Goal: Task Accomplishment & Management: Use online tool/utility

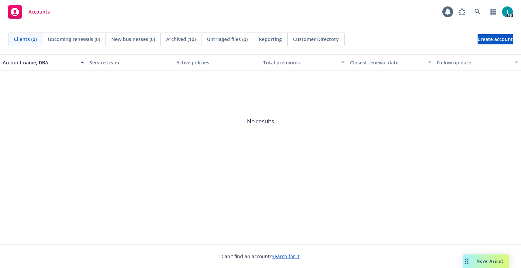
click at [183, 6] on div "Accounts 1 PD" at bounding box center [260, 12] width 521 height 24
click at [477, 9] on icon at bounding box center [477, 12] width 6 height 6
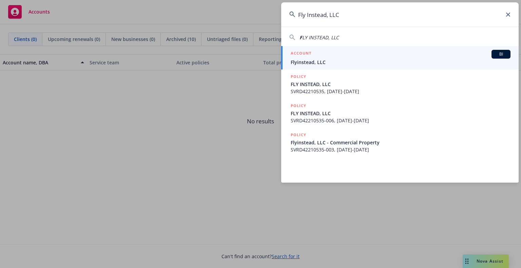
type input "Fly Instead, LLC"
click at [319, 56] on div "ACCOUNT BI" at bounding box center [401, 54] width 220 height 9
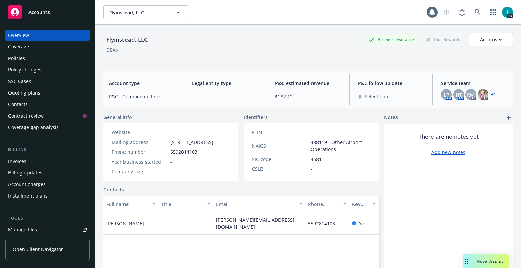
click at [19, 56] on div "Policies" at bounding box center [16, 58] width 17 height 11
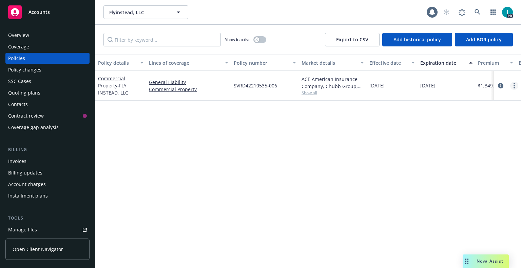
click at [512, 83] on link "more" at bounding box center [514, 86] width 8 height 8
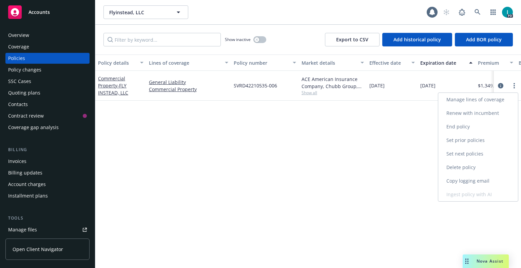
click at [472, 115] on link "Renew with incumbent" at bounding box center [478, 113] width 80 height 14
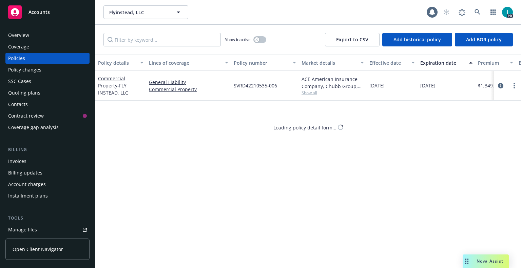
select select "12"
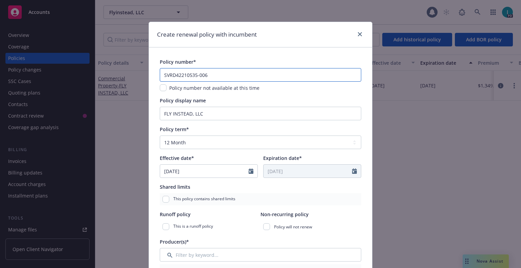
click at [233, 74] on input "SVRD42210535-006" at bounding box center [260, 75] width 201 height 14
type input "SVRD42210535-007"
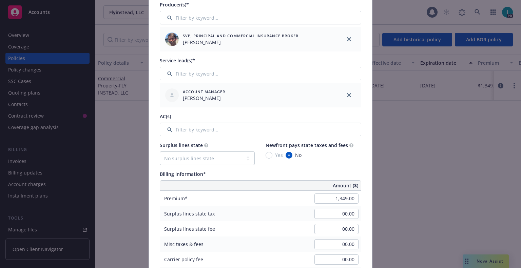
scroll to position [305, 0]
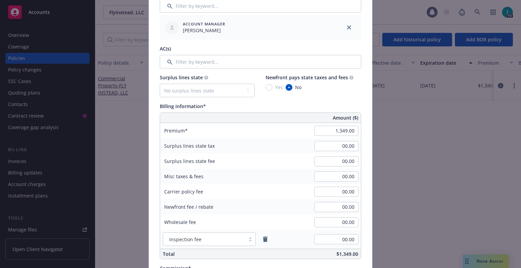
click at [205, 135] on div "Premium" at bounding box center [211, 130] width 102 height 15
click at [321, 132] on input "1,349.00" at bounding box center [336, 131] width 44 height 10
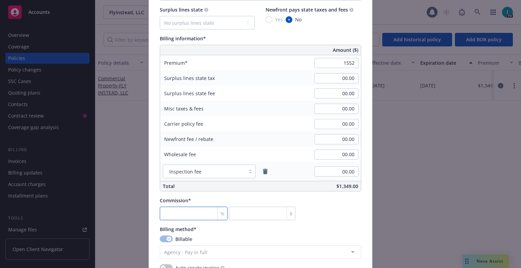
type input "1,552.00"
click at [167, 212] on input "number" at bounding box center [194, 214] width 68 height 14
type input "1"
type input "15.52"
type input "13"
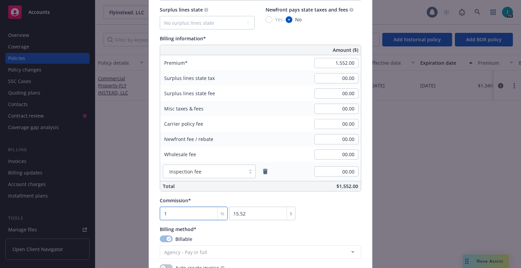
type input "201.76"
type input "13.5"
type input "209.52"
type input "13.5"
click at [247, 214] on input "209.52" at bounding box center [262, 214] width 66 height 14
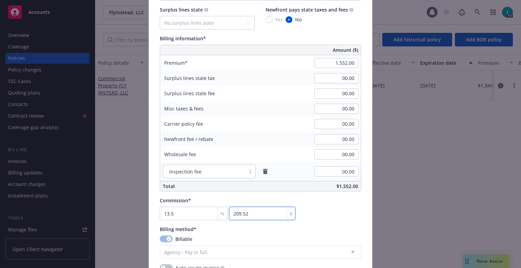
click at [263, 214] on input "209.52" at bounding box center [262, 214] width 66 height 14
type input "209.5"
type input "13.501"
type input "209.54"
click at [319, 217] on div "Commission* 13.501 % 209.54 $" at bounding box center [260, 208] width 201 height 23
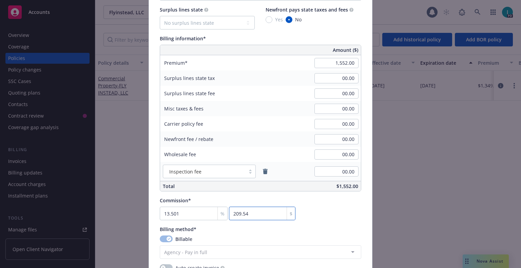
click at [260, 216] on input "209.54" at bounding box center [262, 214] width 66 height 14
click at [286, 216] on div "$" at bounding box center [290, 213] width 8 height 13
click at [249, 213] on input "209.54" at bounding box center [262, 214] width 66 height 14
type input "13.499"
type input "209.5"
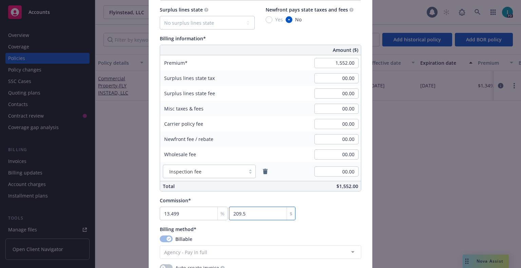
type input "13.501"
type input "209.54"
click at [337, 223] on div "Policy number* SVRD42210535-007 Policy number not available at this time Policy…" at bounding box center [260, 105] width 201 height 841
click at [187, 215] on input "13.501" at bounding box center [194, 214] width 68 height 14
type input "13.5001"
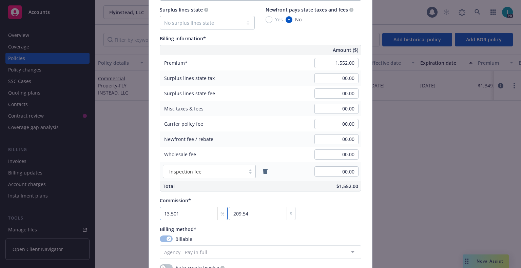
type input "209.52"
type input "13.501"
type input "209.54"
type input "13.51"
type input "209.68"
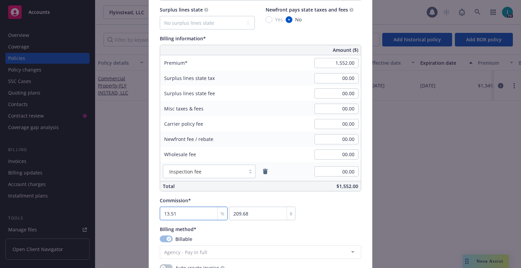
type input "13.5"
type input "209.52"
click at [344, 218] on div "Commission* 13.50 % 209.52 $" at bounding box center [260, 208] width 201 height 23
click at [217, 211] on div "%" at bounding box center [222, 213] width 10 height 13
click at [194, 212] on input "13.50" at bounding box center [194, 214] width 68 height 14
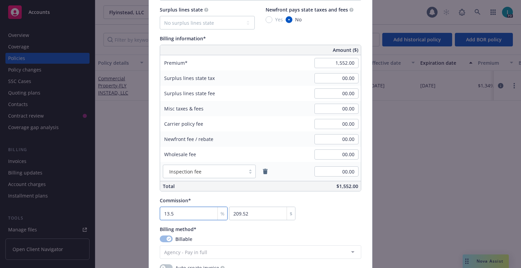
type input "13.51"
type input "209.68"
type input "13.5"
type input "209.52"
type input "13.502"
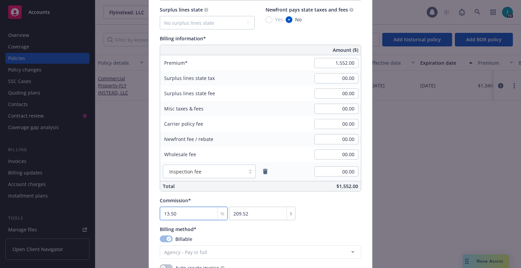
type input "209.55"
type input "13.50"
type input "209.52"
type input "13.5"
click at [309, 218] on div "Commission* 13.5 % 209.52 $" at bounding box center [260, 208] width 201 height 23
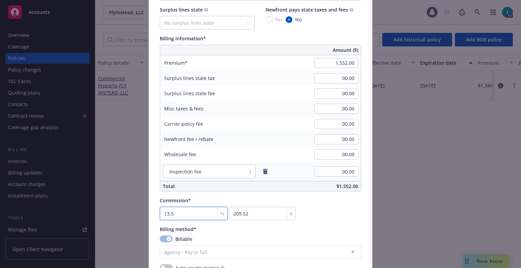
click at [191, 212] on input "13.5" at bounding box center [194, 214] width 68 height 14
type input "0"
click at [255, 218] on input "0" at bounding box center [262, 214] width 66 height 14
click at [231, 204] on div "Commission*" at bounding box center [228, 200] width 136 height 7
click at [238, 211] on input "0" at bounding box center [262, 214] width 66 height 14
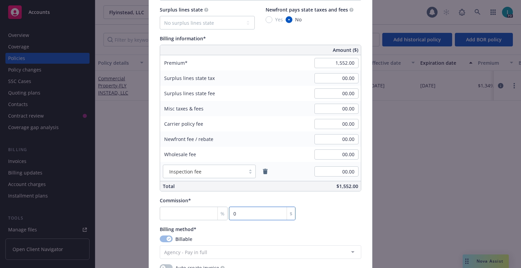
type input "0.129"
type input "2"
type input "1.289"
type input "20"
type input "13.466"
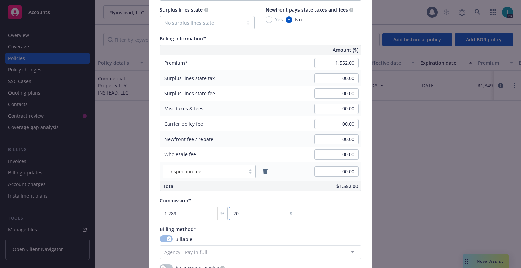
type input "209"
type input "13.499"
type input "209.5"
type input "13.501"
type input "209.54"
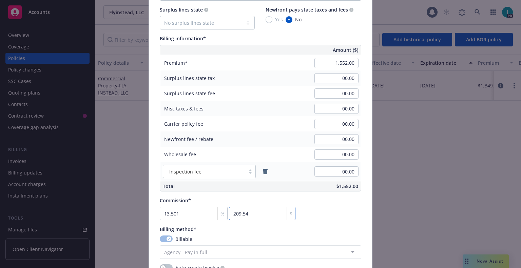
click at [350, 222] on div "Policy number* SVRD42210535-007 Policy number not available at this time Policy…" at bounding box center [260, 105] width 201 height 841
click at [270, 211] on input "209.54" at bounding box center [262, 214] width 66 height 14
type input "13.499"
type input "209.5"
type input "13.501"
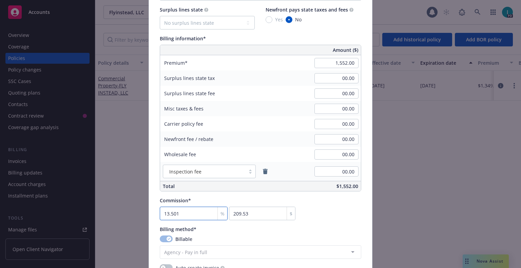
type input "209.54"
type input "1"
type input "15.52"
type input "13"
type input "201.76"
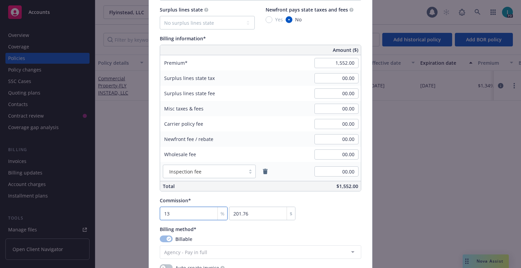
type input "13.5"
type input "209.52"
click at [308, 212] on div "Commission* 13.5 % 209.52 $" at bounding box center [260, 208] width 201 height 23
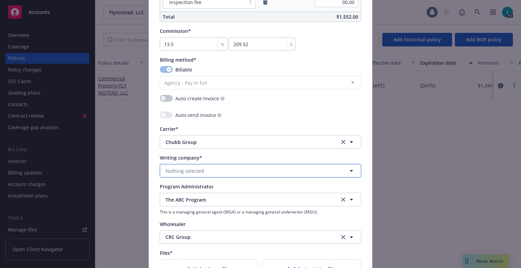
click at [222, 166] on button "Nothing selected" at bounding box center [260, 171] width 201 height 14
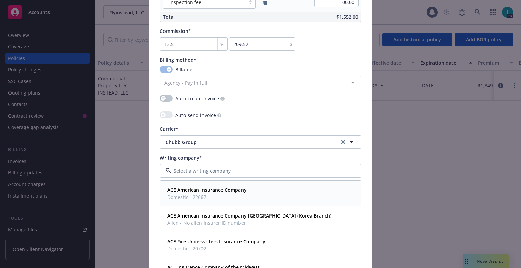
click at [218, 189] on strong "ACE American Insurance Company" at bounding box center [206, 190] width 79 height 6
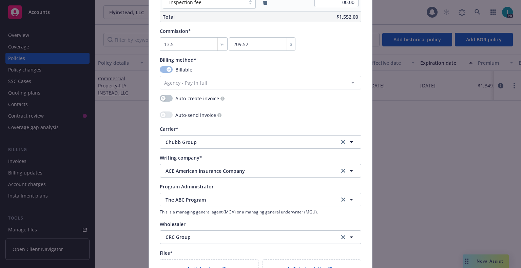
scroll to position [695, 0]
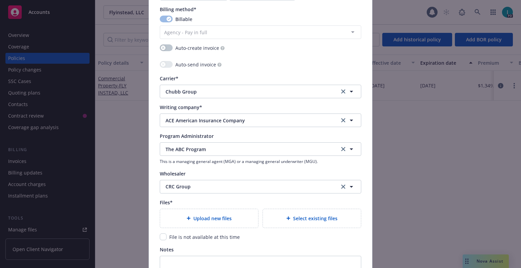
scroll to position [491, 0]
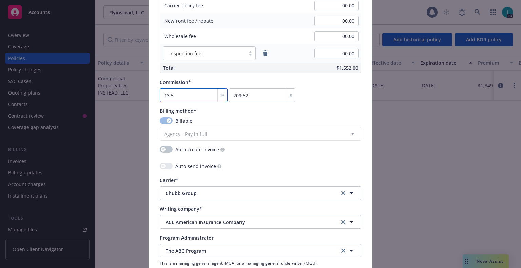
click at [192, 95] on input "13.5" at bounding box center [194, 95] width 68 height 14
type input "13.5006"
type input "209.53"
type input "13.501"
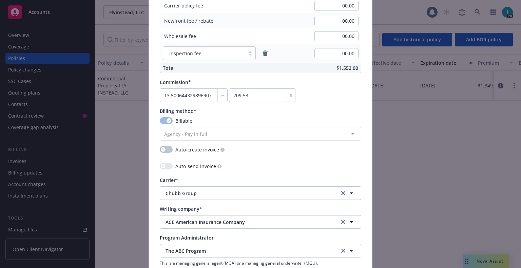
type input "209.54"
click at [318, 99] on div "Commission* 13.501 % 209.54 $" at bounding box center [260, 90] width 201 height 23
click at [190, 95] on input "13.501" at bounding box center [194, 95] width 68 height 14
type input "1"
type input "15.52"
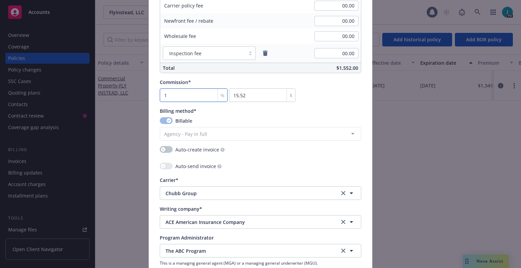
type input "13"
type input "201.76"
type input "13.5"
type input "209.52"
type input "13.5006"
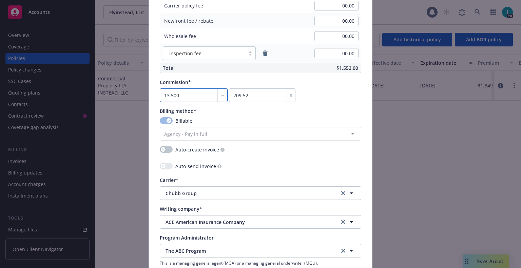
type input "209.53"
type input "13.501"
type input "209.54"
type input "1"
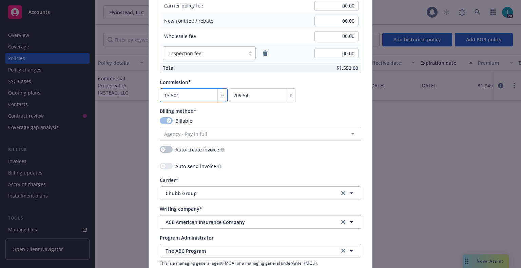
type input "15.52"
type input "13"
type input "201.76"
type input "13.5"
type input "209.52"
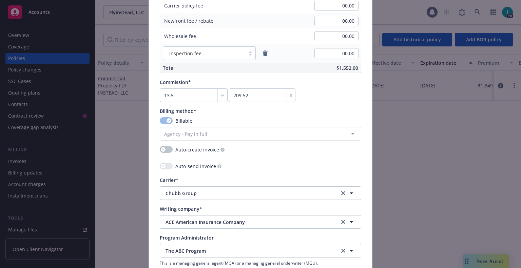
click at [348, 85] on div "Commission* 13.5 % 209.52 $" at bounding box center [260, 90] width 201 height 23
click at [202, 94] on input "13.5" at bounding box center [194, 95] width 68 height 14
type input "13.51"
type input "209.68"
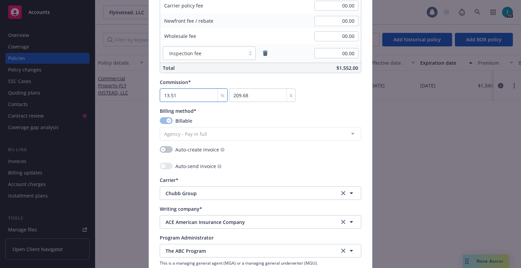
type input "13.5"
type input "209.52"
click at [343, 98] on div "Commission* 13.5 % 209.52 $" at bounding box center [260, 90] width 201 height 23
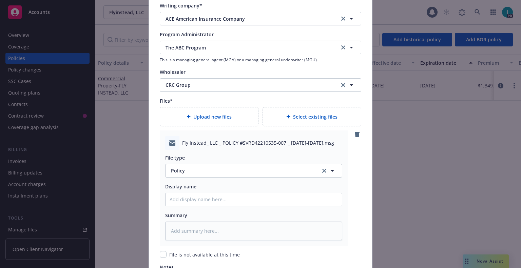
scroll to position [796, 0]
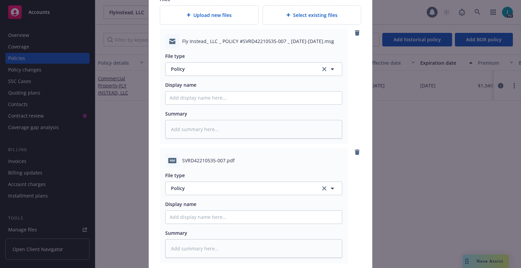
type textarea "x"
click at [200, 66] on span "Policy" at bounding box center [242, 68] width 142 height 7
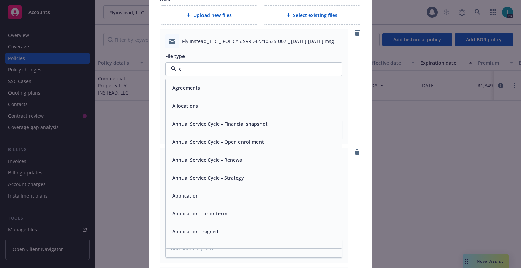
type input "em"
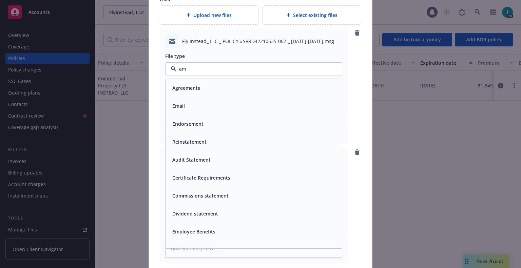
click at [179, 106] on span "Email" at bounding box center [178, 105] width 13 height 7
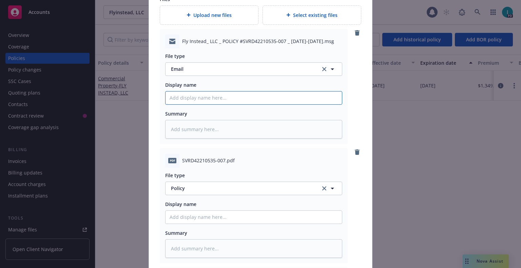
click at [187, 100] on input "Policy display name" at bounding box center [253, 98] width 176 height 13
type textarea "x"
type input "2"
type textarea "x"
type input "25"
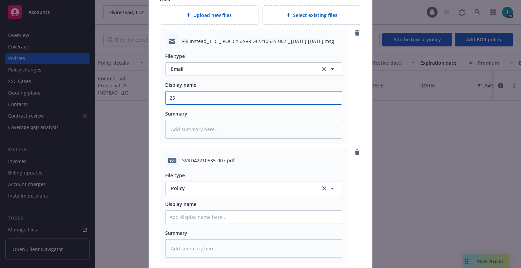
type textarea "x"
type input "25"
type textarea "x"
type input "25 SMP ABC Renewal Package"
drag, startPoint x: 194, startPoint y: 97, endPoint x: 113, endPoint y: 94, distance: 81.4
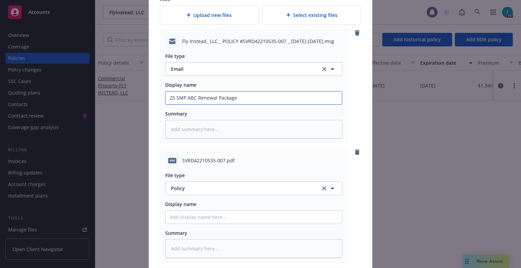
click at [113, 94] on div "Create renewal policy with incumbent Policy number* SVRD42210535-007 Policy num…" at bounding box center [260, 134] width 521 height 268
click at [224, 215] on input "Policy display name" at bounding box center [253, 217] width 176 height 13
paste input "25 SMP ABC"
type textarea "x"
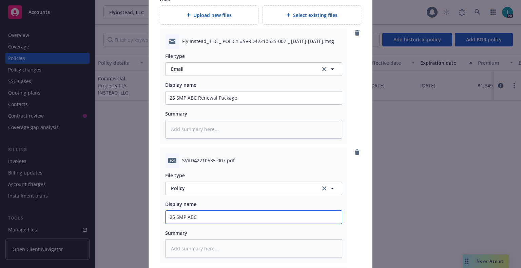
type input "25 SMP ABC Policy"
type textarea "x"
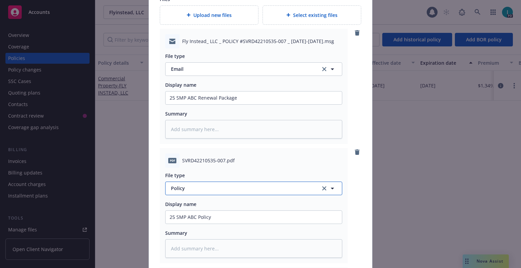
click at [211, 190] on span "Policy" at bounding box center [242, 188] width 142 height 7
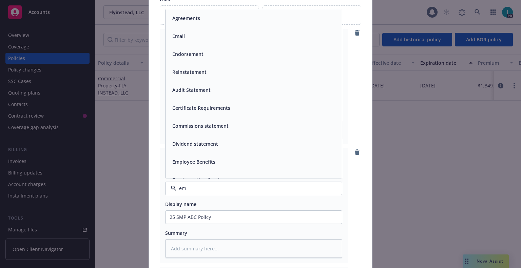
type input "em"
click at [358, 188] on div "pdf SVRD42210535-007.pdf File type em Agreements Email Endorsement Reinstatemen…" at bounding box center [260, 205] width 201 height 115
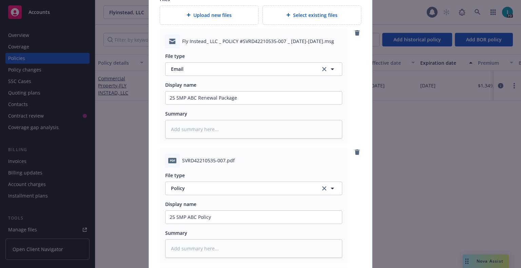
scroll to position [898, 0]
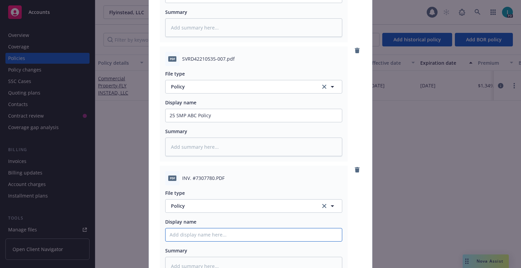
click at [212, 233] on input "Policy display name" at bounding box center [253, 235] width 176 height 13
paste input "25 SMP ABC"
type textarea "x"
type input "25 SMP ABC Invoice"
type textarea "x"
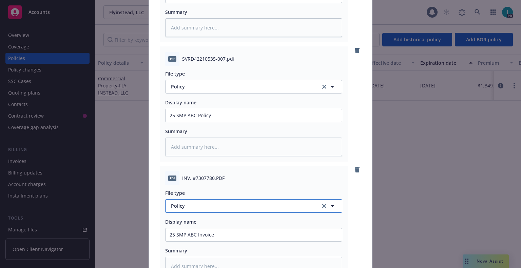
click at [202, 206] on span "Policy" at bounding box center [242, 205] width 142 height 7
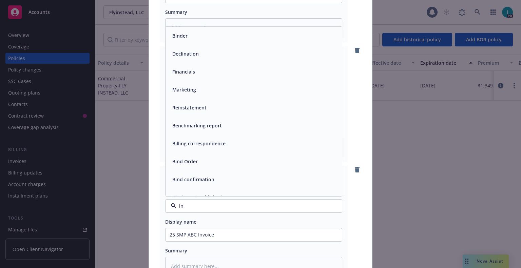
type input "inv"
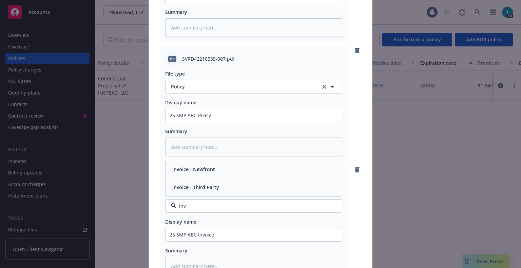
click at [223, 184] on div "Invoice - Third Party" at bounding box center [254, 187] width 168 height 10
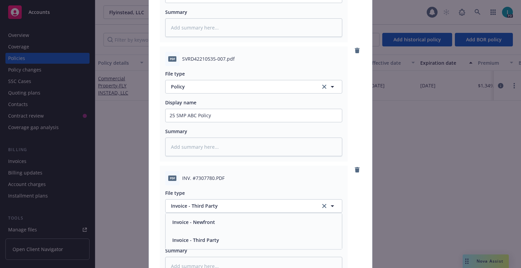
scroll to position [1053, 0]
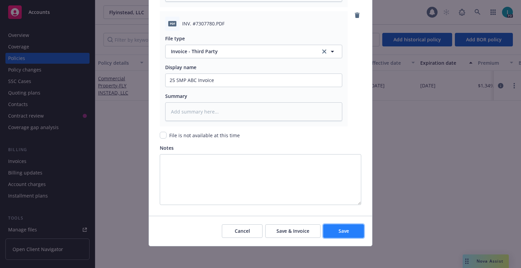
click at [338, 230] on span "Save" at bounding box center [343, 231] width 11 height 6
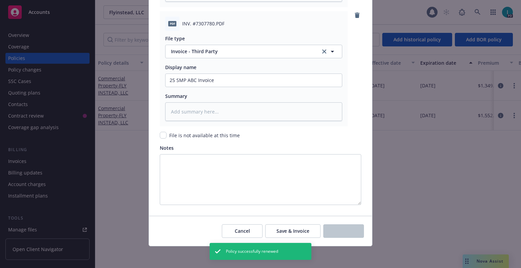
type textarea "x"
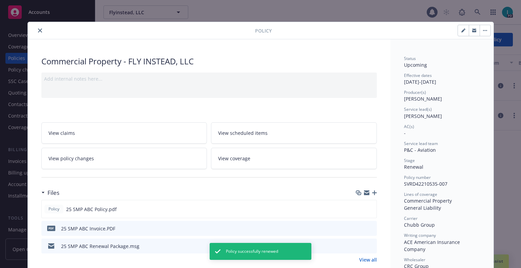
click at [470, 33] on button "button" at bounding box center [474, 30] width 11 height 11
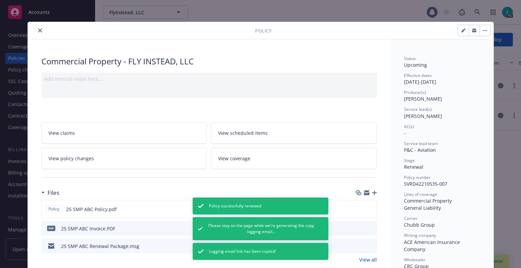
click at [38, 32] on icon "close" at bounding box center [40, 30] width 4 height 4
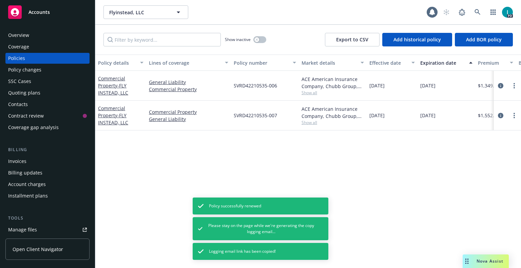
click at [26, 158] on div "Invoices" at bounding box center [47, 161] width 79 height 11
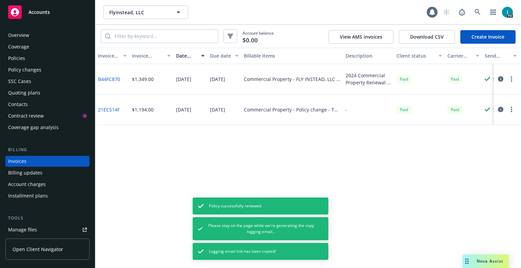
scroll to position [17, 0]
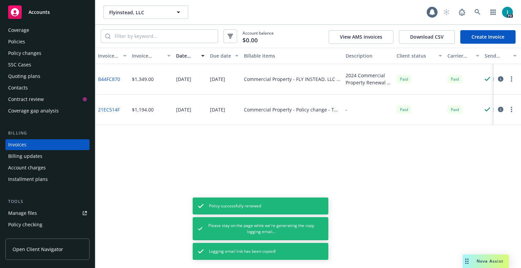
click at [490, 40] on link "Create Invoice" at bounding box center [487, 37] width 55 height 14
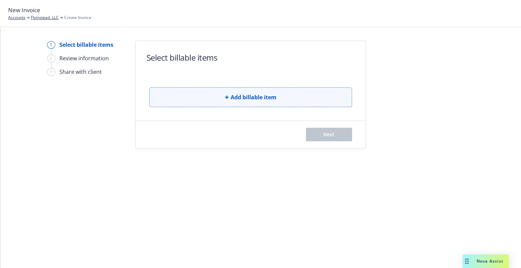
click at [278, 99] on button "Add billable item" at bounding box center [250, 97] width 203 height 20
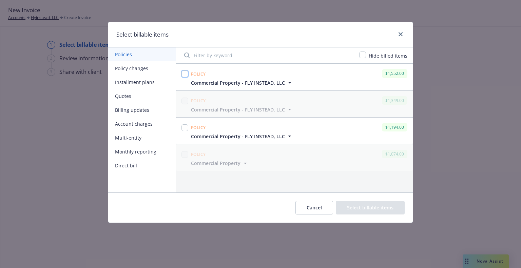
click at [185, 76] on input "checkbox" at bounding box center [184, 74] width 7 height 7
checkbox input "true"
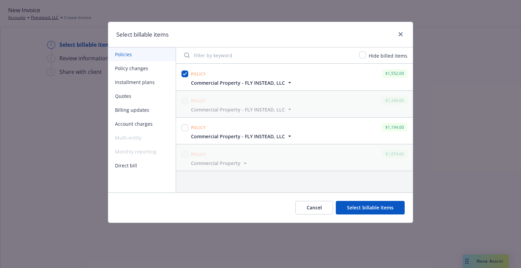
click at [381, 214] on button "Select billable items" at bounding box center [370, 208] width 69 height 14
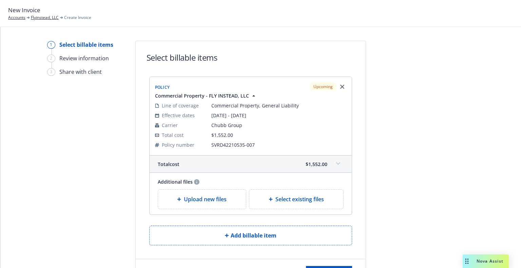
scroll to position [32, 0]
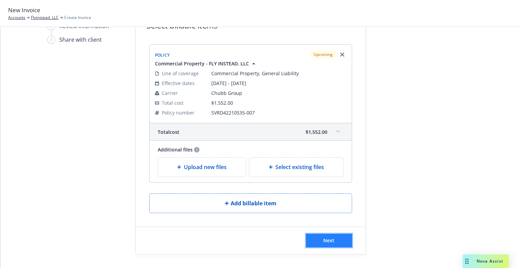
click at [323, 245] on button "Next" at bounding box center [329, 241] width 46 height 14
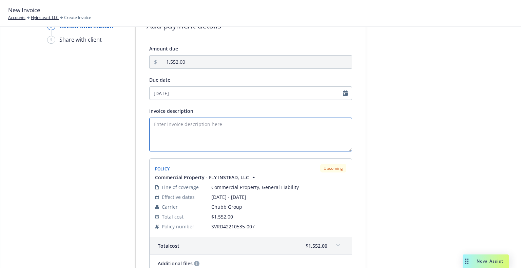
click at [175, 120] on textarea "Invoice description" at bounding box center [250, 135] width 203 height 34
paste textarea "Fly Instead, LLC"
click at [243, 124] on textarea "2025 Commercial Property Renewal – Fly Instead, LLC" at bounding box center [250, 135] width 203 height 34
click at [302, 131] on textarea "2025 Commercial Property Renewal – Fly Instead, LLC" at bounding box center [250, 135] width 203 height 34
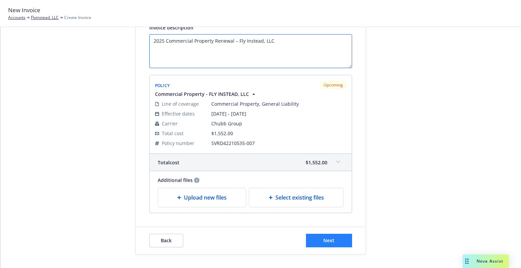
type textarea "2025 Commercial Property Renewal – Fly Instead, LLC"
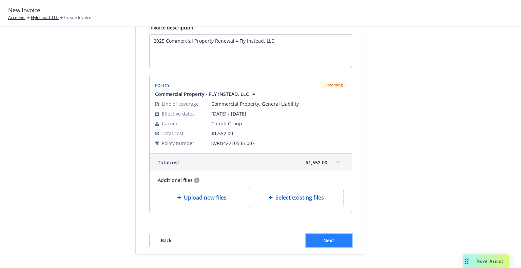
click at [319, 244] on button "Next" at bounding box center [329, 241] width 46 height 14
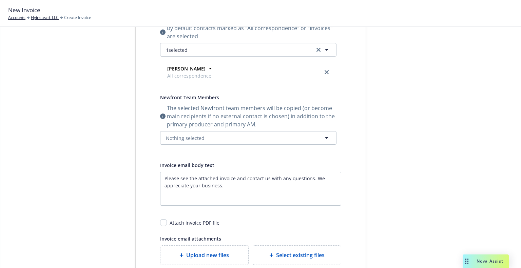
scroll to position [0, 0]
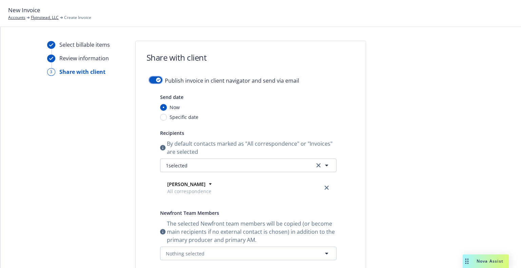
click at [156, 78] on div "button" at bounding box center [158, 80] width 5 height 5
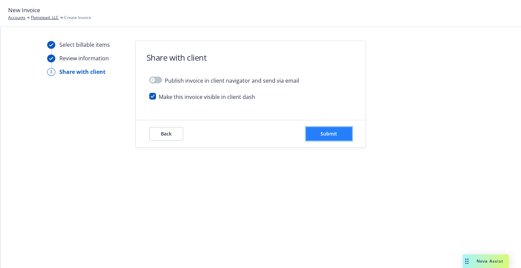
click at [333, 133] on span "Submit" at bounding box center [328, 134] width 17 height 6
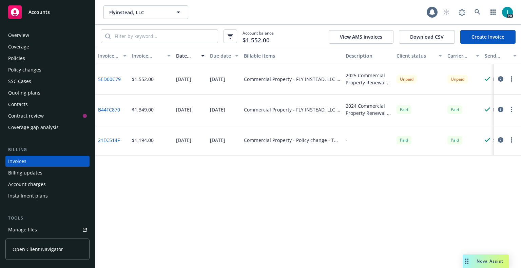
scroll to position [17, 0]
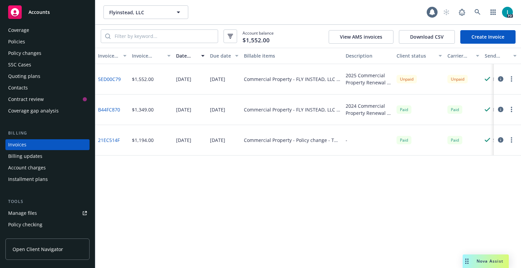
click at [23, 42] on div "Policies" at bounding box center [16, 41] width 17 height 11
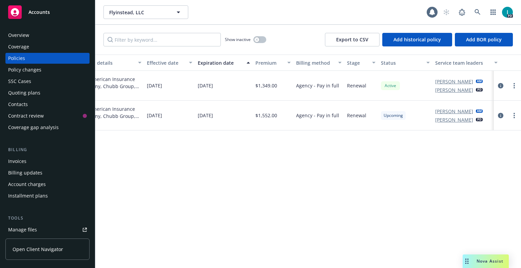
scroll to position [0, 229]
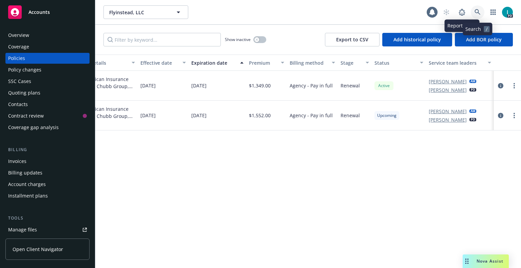
click at [480, 8] on link at bounding box center [478, 12] width 14 height 14
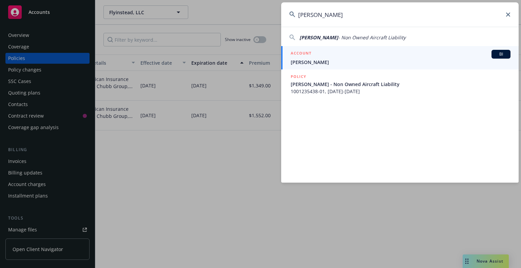
type input "Jeremy Evans"
click at [331, 52] on div "ACCOUNT BI" at bounding box center [401, 54] width 220 height 9
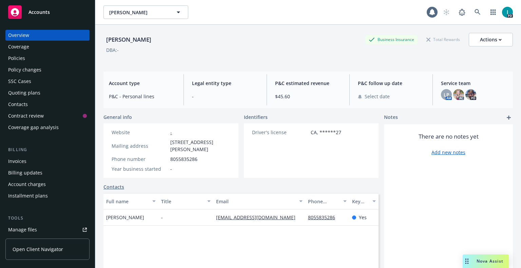
click at [53, 226] on link "Manage files" at bounding box center [47, 229] width 84 height 11
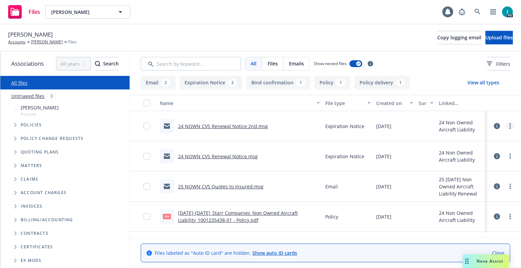
click at [509, 126] on icon "more" at bounding box center [509, 125] width 1 height 5
click at [456, 150] on link "Download" at bounding box center [478, 154] width 67 height 14
click at [485, 34] on button "Upload files" at bounding box center [498, 38] width 27 height 14
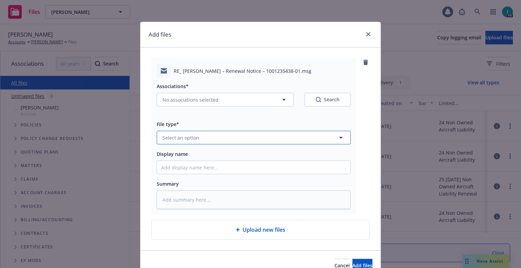
click at [200, 134] on button "Select an option" at bounding box center [254, 138] width 194 height 14
type input "x"
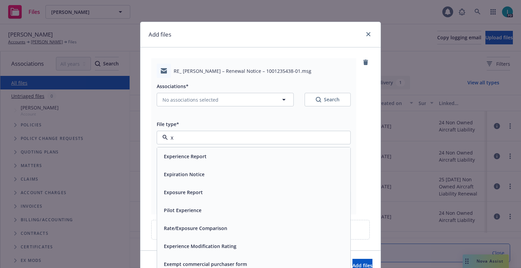
click at [184, 172] on span "Expiration Notice" at bounding box center [184, 174] width 41 height 7
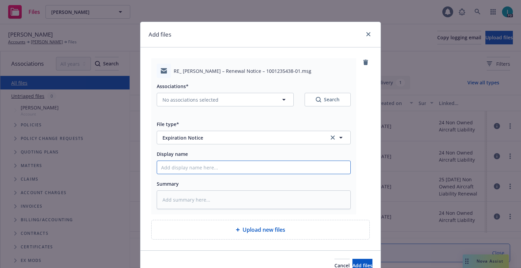
click at [184, 172] on input "Display name" at bounding box center [253, 167] width 193 height 13
type textarea "x"
type input "2"
type textarea "x"
type input "24"
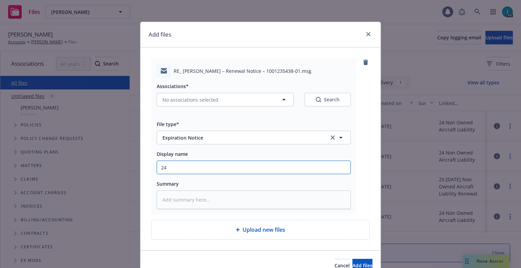
type textarea "x"
type input "24 NOWN CVS Renewal Notice 3rd"
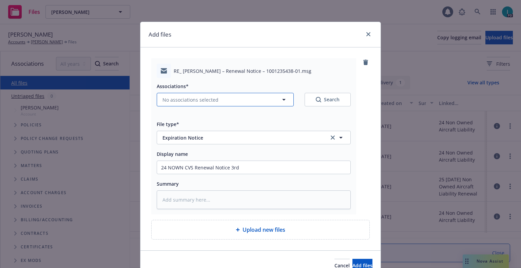
click at [194, 100] on span "No associations selected" at bounding box center [190, 99] width 56 height 7
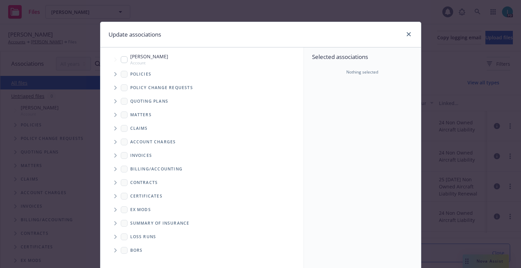
click at [110, 75] on span "Tree Example" at bounding box center [115, 74] width 11 height 11
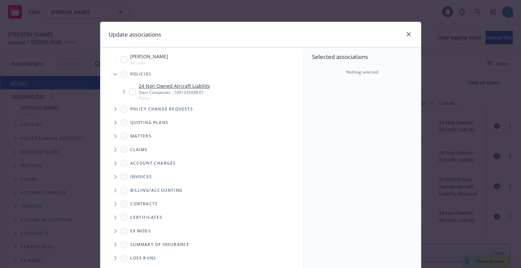
type textarea "x"
click at [130, 93] on input "Tree Example" at bounding box center [132, 91] width 7 height 7
checkbox input "true"
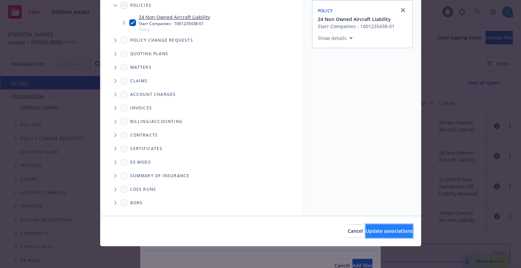
click at [365, 233] on span "Update associations" at bounding box center [388, 231] width 47 height 6
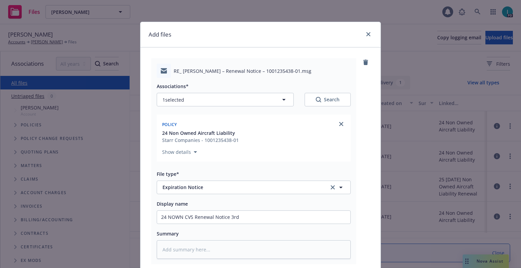
scroll to position [84, 0]
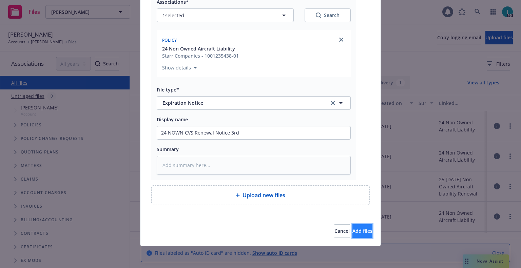
click at [352, 228] on span "Add files" at bounding box center [362, 231] width 20 height 6
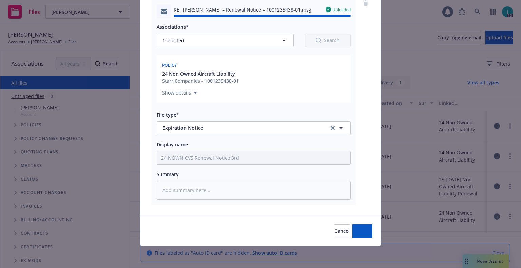
type textarea "x"
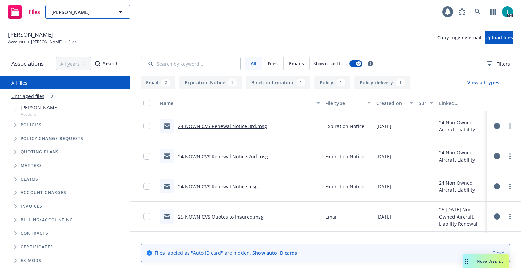
click at [76, 13] on span "Jeremy Evans" at bounding box center [80, 11] width 59 height 7
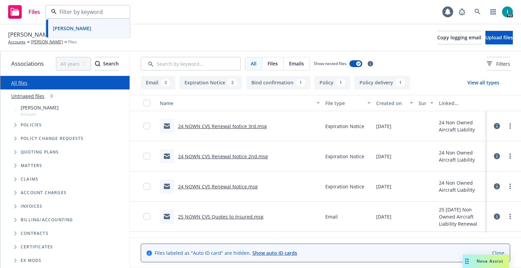
paste input "Bryan Sydnor"
type input "Bryan Sydnor"
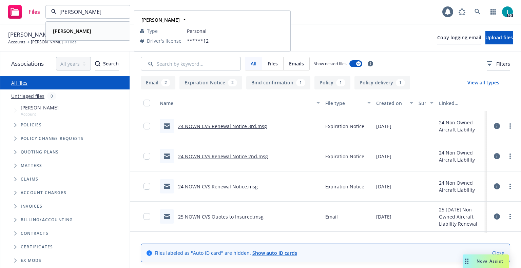
click at [86, 31] on div "Bryan Sydnor" at bounding box center [87, 31] width 75 height 10
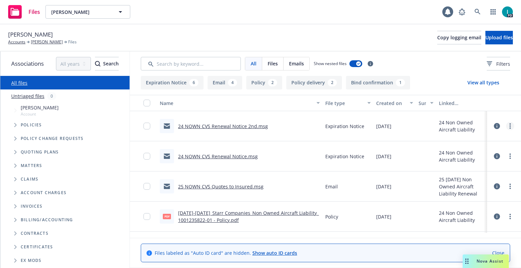
click at [510, 126] on circle "more" at bounding box center [509, 125] width 1 height 1
click at [480, 156] on link "Download" at bounding box center [478, 154] width 67 height 14
click at [485, 41] on button "Upload files" at bounding box center [498, 38] width 27 height 14
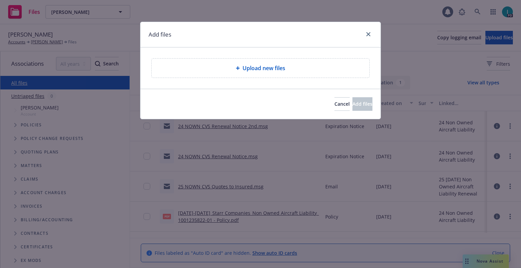
type textarea "x"
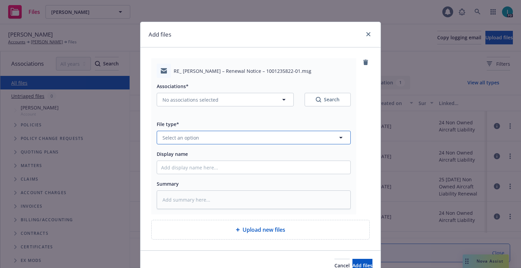
click at [190, 137] on span "Select an option" at bounding box center [180, 137] width 37 height 7
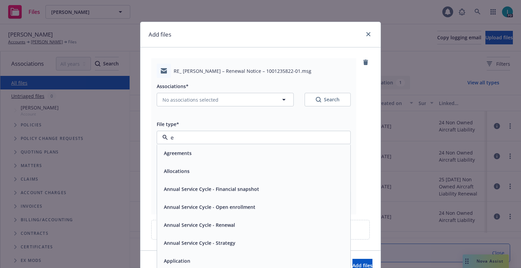
type input "ex"
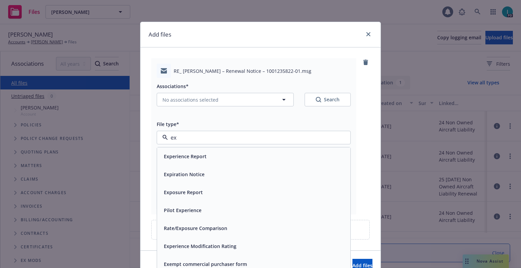
click at [188, 176] on span "Expiration Notice" at bounding box center [184, 174] width 41 height 7
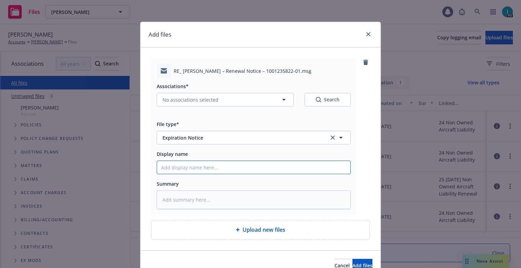
click at [196, 168] on input "Display name" at bounding box center [253, 167] width 193 height 13
type textarea "x"
type input "2"
type textarea "x"
type input "24"
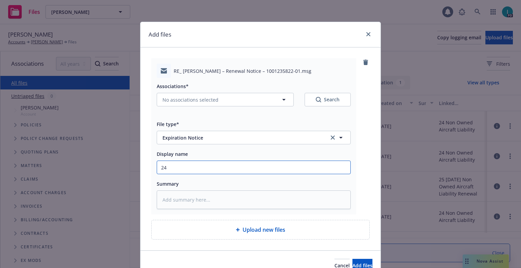
type textarea "x"
type input "24 NOWN CVS Renewal Notice 3rd"
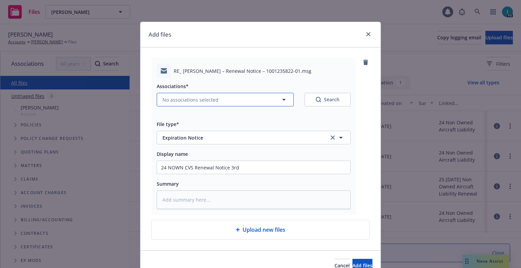
click at [187, 96] on button "No associations selected" at bounding box center [225, 100] width 137 height 14
type textarea "x"
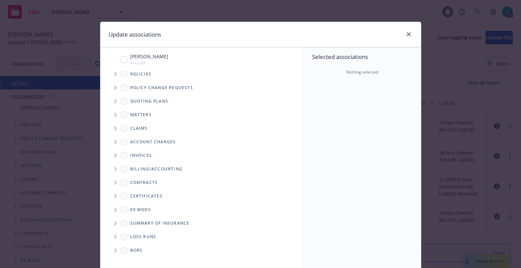
click at [114, 75] on icon "Tree Example" at bounding box center [115, 74] width 2 height 4
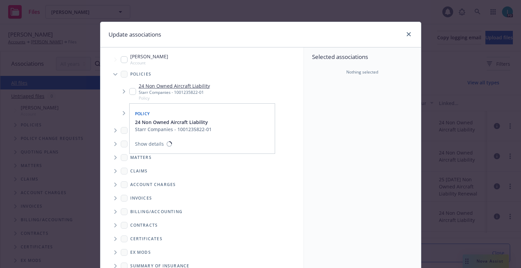
click at [132, 93] on input "Tree Example" at bounding box center [132, 91] width 7 height 7
checkbox input "true"
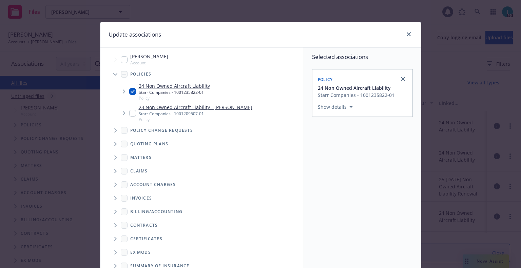
scroll to position [69, 0]
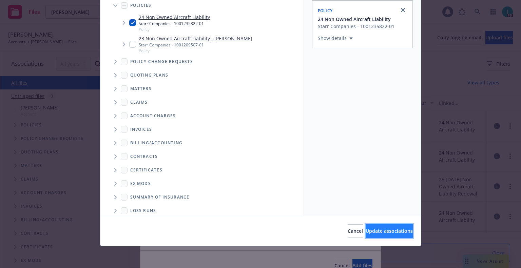
click at [365, 227] on button "Update associations" at bounding box center [388, 231] width 47 height 14
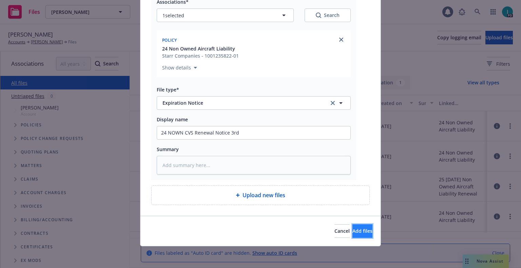
click at [353, 227] on button "Add files" at bounding box center [362, 231] width 20 height 14
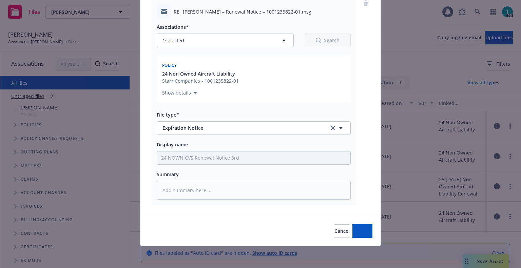
type textarea "x"
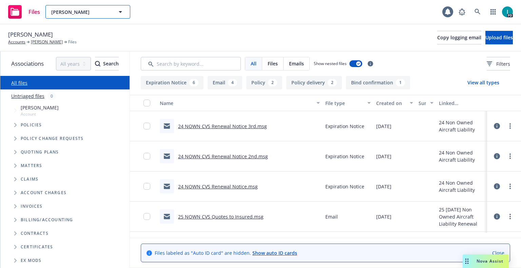
click at [79, 9] on span "Bryan Sydnor" at bounding box center [80, 11] width 59 height 7
paste input "Tien Luu"
type input "Tien Luu"
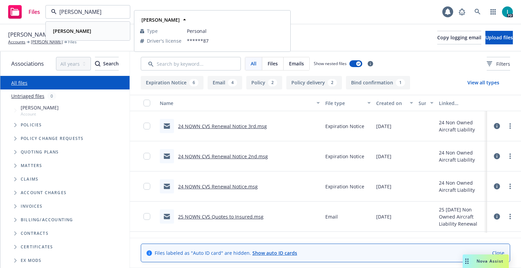
click at [97, 35] on div "Tien Luu" at bounding box center [87, 31] width 75 height 10
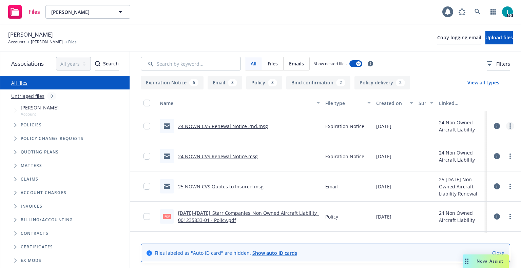
click at [508, 127] on link "more" at bounding box center [510, 126] width 8 height 8
click at [480, 152] on link "Download" at bounding box center [478, 154] width 67 height 14
click at [487, 40] on span "Upload files" at bounding box center [498, 37] width 27 height 6
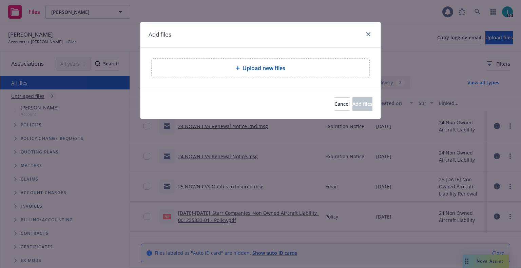
type textarea "x"
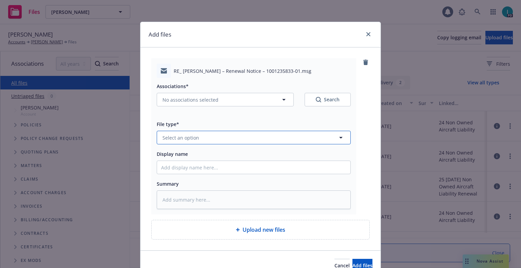
click at [186, 132] on button "Select an option" at bounding box center [254, 138] width 194 height 14
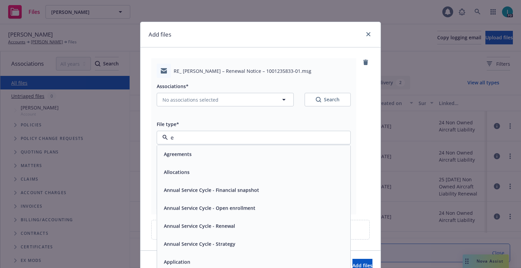
type input "ex"
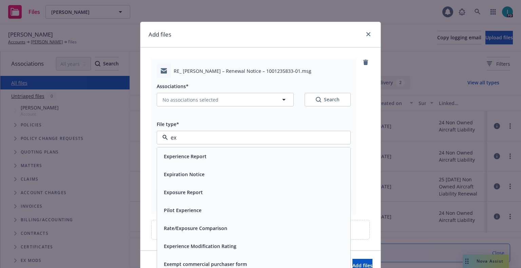
click at [201, 173] on div "Expiration Notice" at bounding box center [183, 175] width 45 height 10
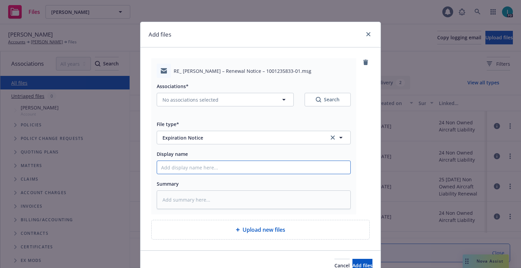
click at [201, 173] on input "Display name" at bounding box center [253, 167] width 193 height 13
type textarea "x"
type input "2"
type textarea "x"
type input "24"
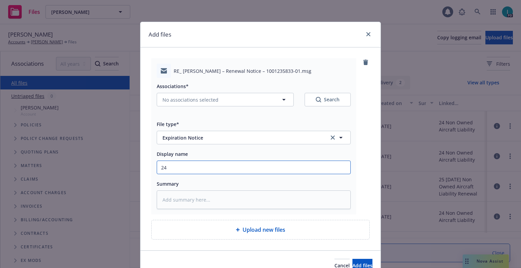
type textarea "x"
type input "24 NOWN CVS Renewal Notice 3rd"
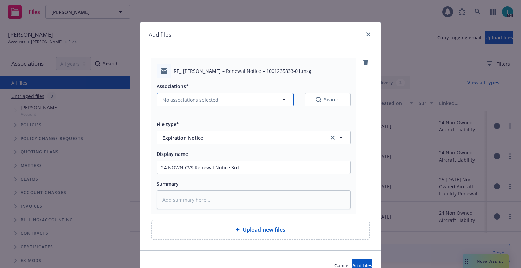
click at [192, 102] on span "No associations selected" at bounding box center [190, 99] width 56 height 7
type textarea "x"
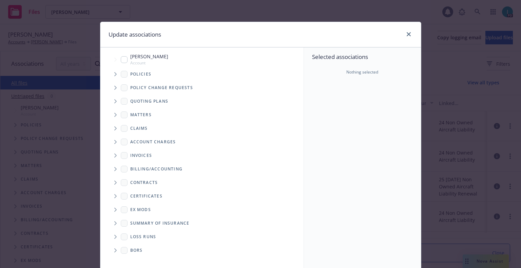
click at [110, 71] on span "Tree Example" at bounding box center [115, 74] width 11 height 11
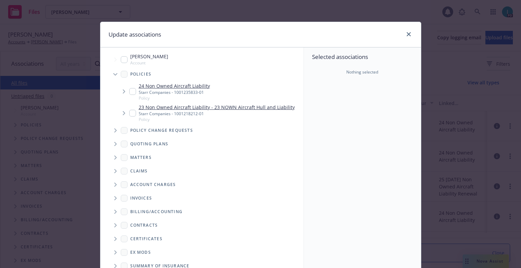
click at [130, 89] on input "Tree Example" at bounding box center [132, 91] width 7 height 7
checkbox input "true"
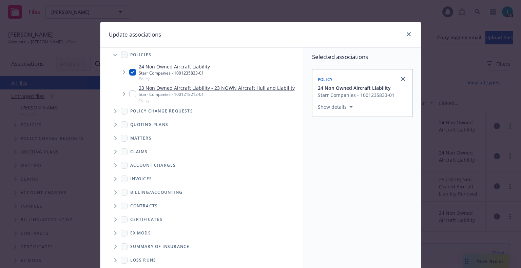
scroll to position [69, 0]
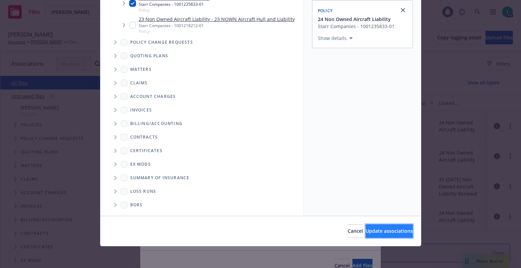
click at [368, 231] on span "Update associations" at bounding box center [388, 231] width 47 height 6
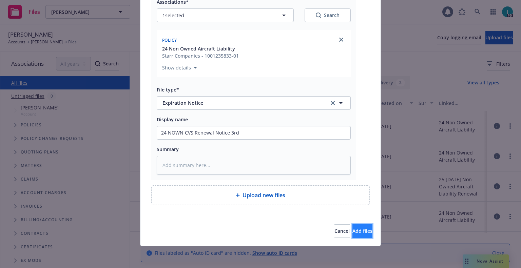
click at [362, 233] on button "Add files" at bounding box center [362, 231] width 20 height 14
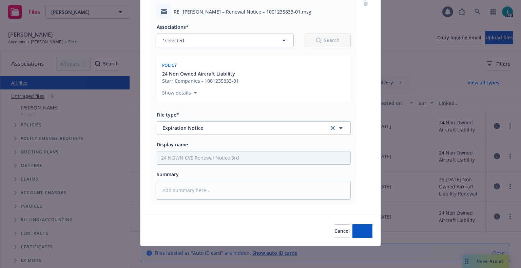
type textarea "x"
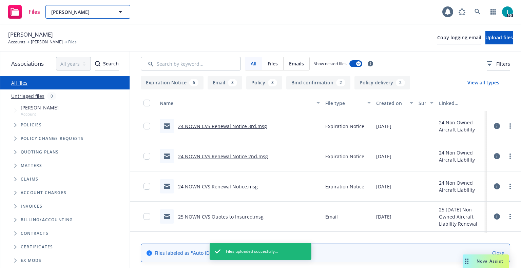
click at [108, 14] on span "Tien Luu" at bounding box center [80, 11] width 59 height 7
paste input "Oliver Diskin"
type input "Oliver Diskin"
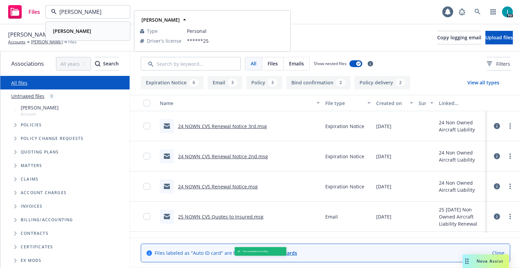
click at [90, 35] on div "Oliver Diskin" at bounding box center [87, 31] width 75 height 10
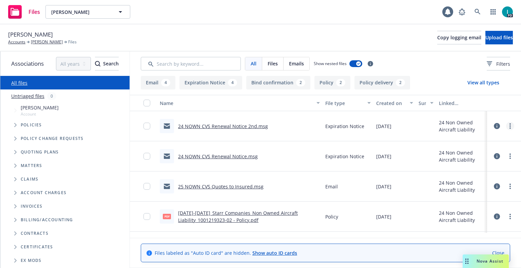
click at [509, 129] on link "more" at bounding box center [510, 126] width 8 height 8
click at [467, 155] on link "Download" at bounding box center [478, 154] width 67 height 14
click at [485, 40] on button "Upload files" at bounding box center [498, 38] width 27 height 14
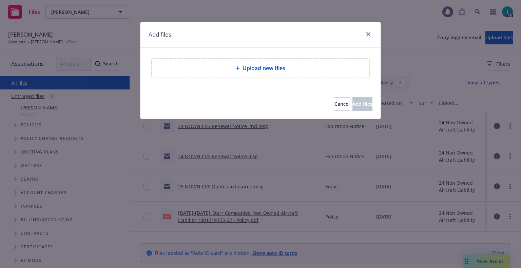
type textarea "x"
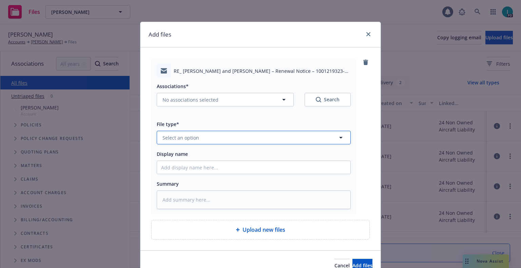
click at [197, 137] on button "Select an option" at bounding box center [254, 138] width 194 height 14
type input "ex"
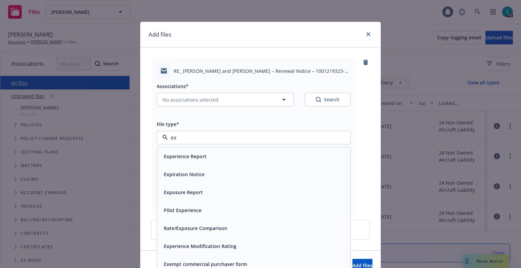
click at [193, 171] on div "Expiration Notice" at bounding box center [183, 175] width 45 height 10
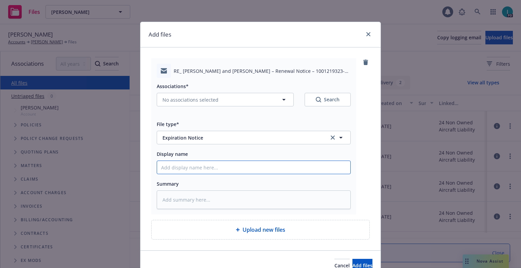
click at [192, 167] on input "Display name" at bounding box center [253, 167] width 193 height 13
type textarea "x"
type input "2"
type textarea "x"
type input "24"
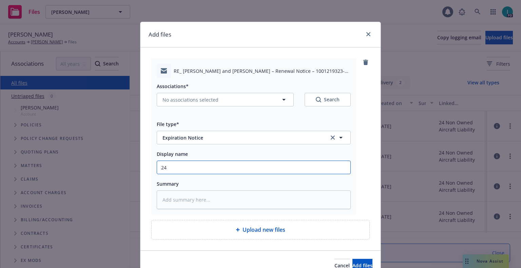
type textarea "x"
type input "24 NOWN CVS Renewal Notice 3rd"
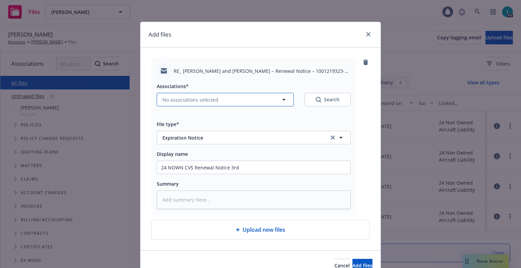
click at [183, 106] on button "No associations selected" at bounding box center [225, 100] width 137 height 14
type textarea "x"
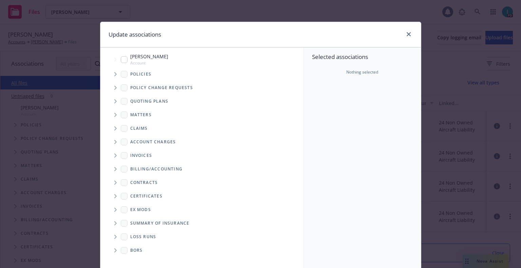
click at [111, 74] on span "Tree Example" at bounding box center [115, 74] width 11 height 11
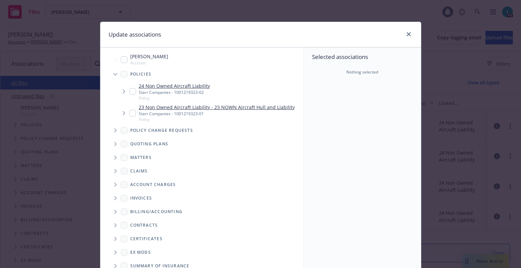
click at [129, 94] on input "Tree Example" at bounding box center [132, 91] width 7 height 7
checkbox input "true"
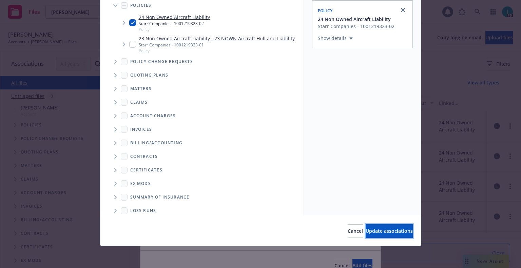
click at [378, 228] on span "Update associations" at bounding box center [388, 231] width 47 height 6
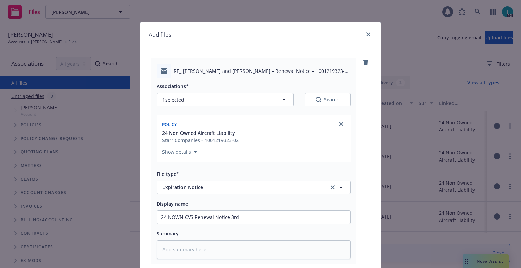
scroll to position [84, 0]
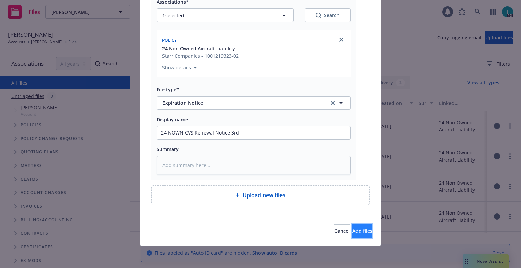
click at [352, 231] on span "Add files" at bounding box center [362, 231] width 20 height 6
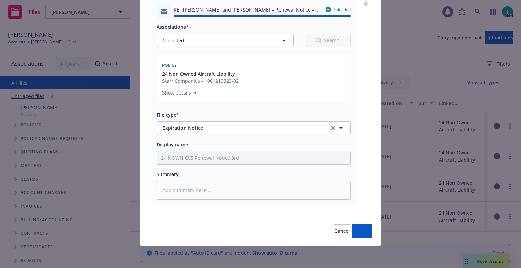
type textarea "x"
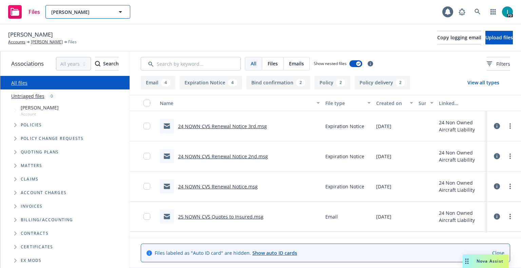
click at [85, 12] on span "Oliver Diskin" at bounding box center [80, 11] width 59 height 7
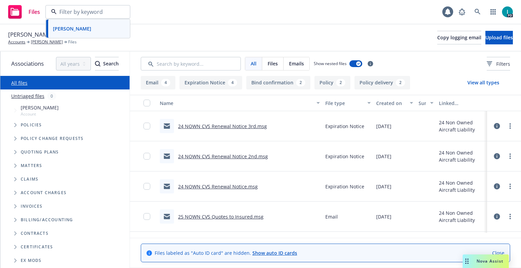
paste input "James McCord"
type input "James McCord"
click at [91, 33] on div "James McCord" at bounding box center [87, 31] width 75 height 10
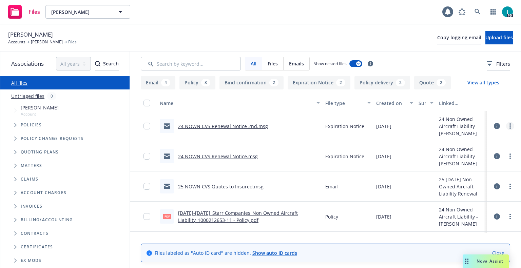
click at [507, 124] on link "more" at bounding box center [510, 126] width 8 height 8
click at [470, 151] on link "Download" at bounding box center [478, 154] width 67 height 14
click at [485, 35] on span "Upload files" at bounding box center [498, 37] width 27 height 6
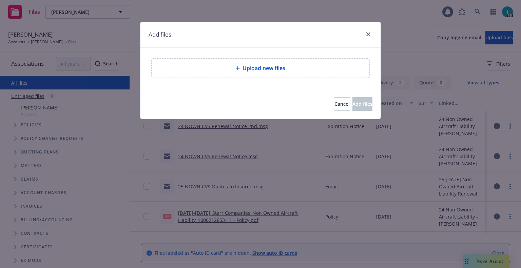
type textarea "x"
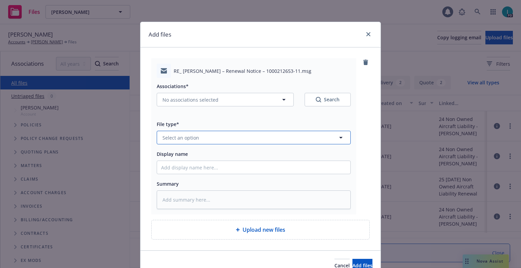
click at [179, 136] on span "Select an option" at bounding box center [180, 137] width 37 height 7
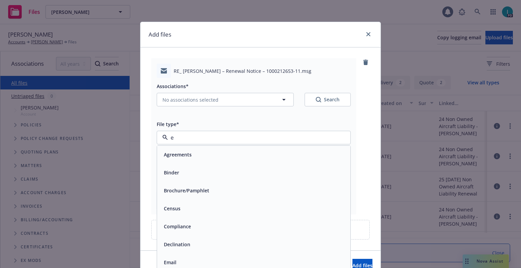
type input "ex"
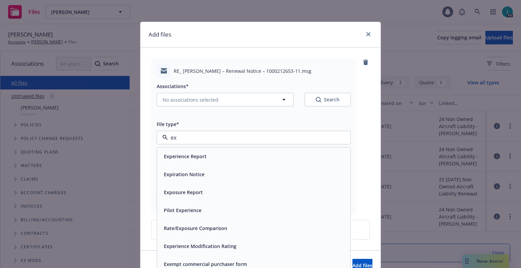
click at [197, 170] on div "Expiration Notice" at bounding box center [183, 175] width 45 height 10
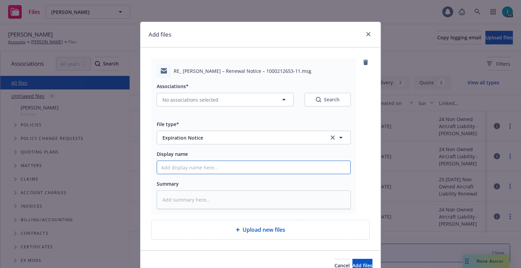
click at [197, 170] on input "Display name" at bounding box center [253, 167] width 193 height 13
type textarea "x"
type input "2"
type textarea "x"
type input "24"
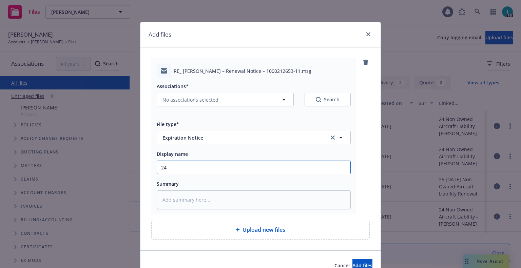
type textarea "x"
type input "24 NOWN CVS Renewal Notice 3rd"
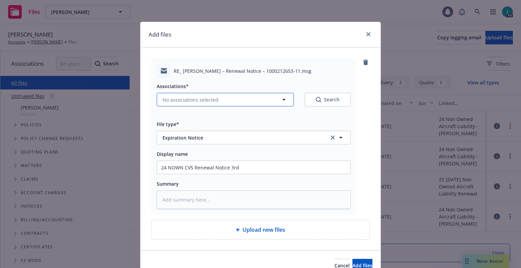
click at [188, 102] on span "No associations selected" at bounding box center [190, 99] width 56 height 7
type textarea "x"
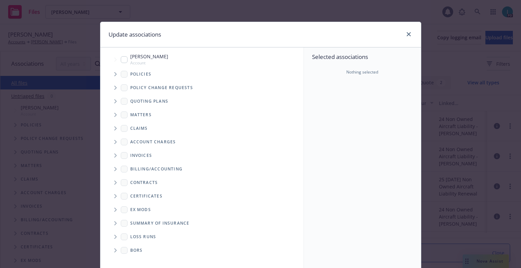
click at [112, 72] on span "Tree Example" at bounding box center [115, 74] width 11 height 11
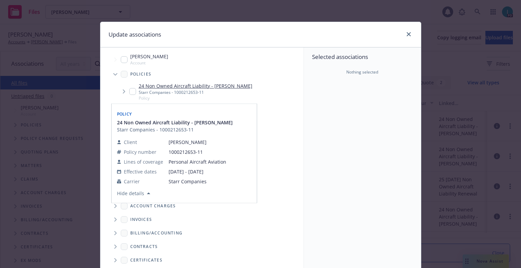
click at [131, 91] on input "Tree Example" at bounding box center [132, 91] width 7 height 7
checkbox input "true"
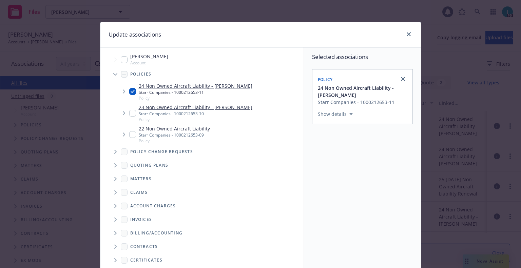
scroll to position [69, 0]
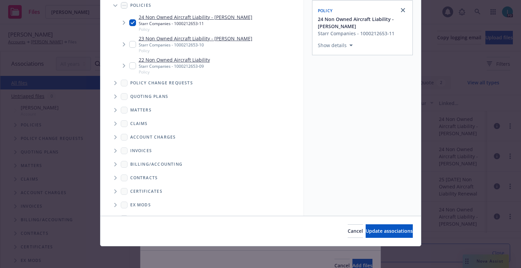
click at [370, 224] on div "Cancel Update associations" at bounding box center [260, 231] width 320 height 30
click at [372, 228] on span "Update associations" at bounding box center [388, 231] width 47 height 6
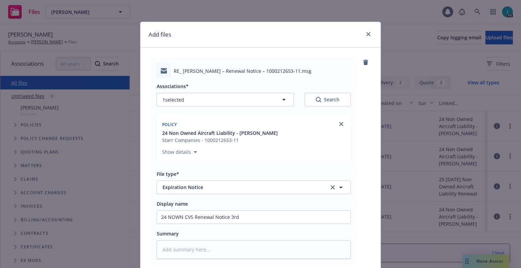
scroll to position [84, 0]
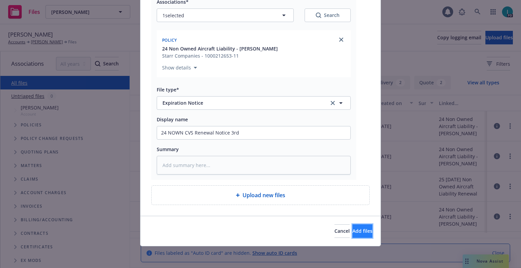
click at [352, 228] on span "Add files" at bounding box center [362, 231] width 20 height 6
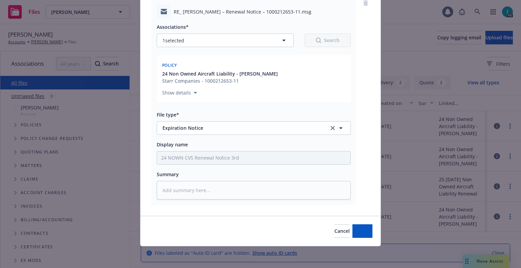
scroll to position [59, 0]
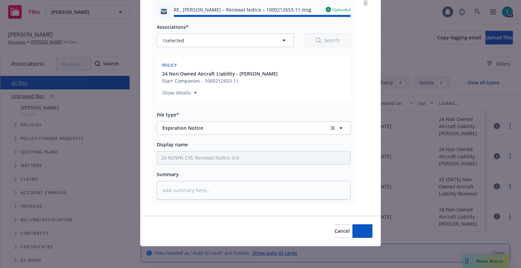
type textarea "x"
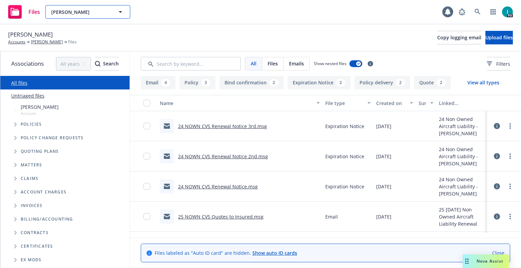
click at [109, 12] on span "James McCord" at bounding box center [80, 11] width 59 height 7
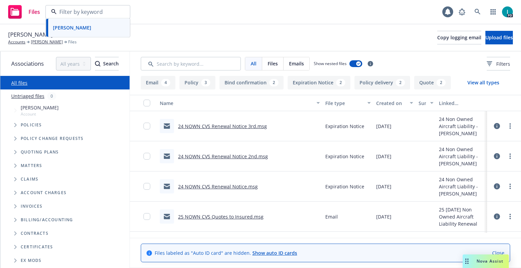
paste input "Tushar Singla"
type input "Tushar Singla"
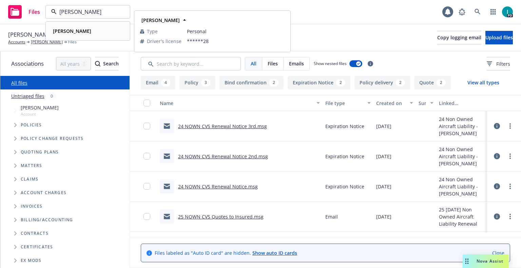
click at [84, 33] on div "Tushar Singla" at bounding box center [71, 31] width 42 height 10
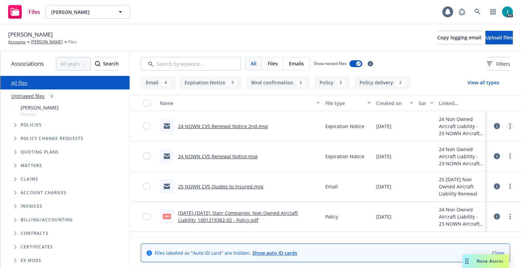
click at [512, 124] on link "more" at bounding box center [510, 126] width 8 height 8
click at [465, 151] on link "Download" at bounding box center [478, 154] width 67 height 14
click at [485, 40] on span "Upload files" at bounding box center [498, 37] width 27 height 6
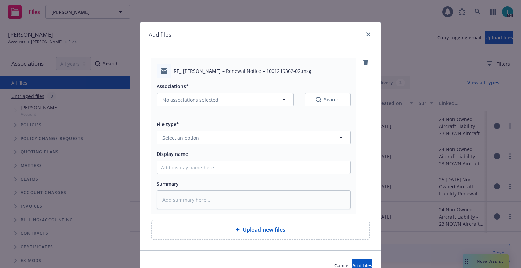
type textarea "x"
click at [204, 140] on button "Select an option" at bounding box center [254, 138] width 194 height 14
type input "ex"
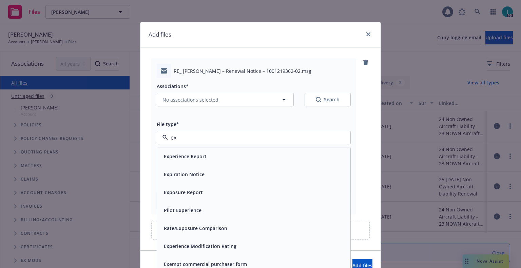
click at [203, 171] on div "Expiration Notice" at bounding box center [253, 175] width 185 height 10
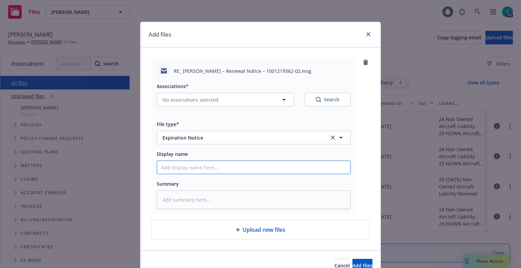
click at [195, 164] on input "Display name" at bounding box center [253, 167] width 193 height 13
type textarea "x"
type input "2"
type textarea "x"
type input "24"
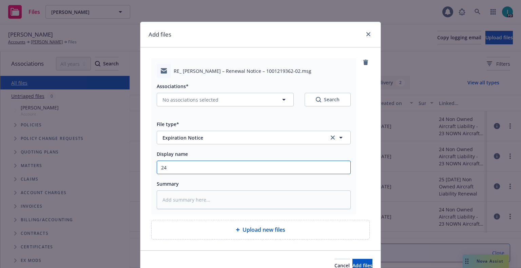
type textarea "x"
type input "24 NOWN CVS Renewal Notice 3rd"
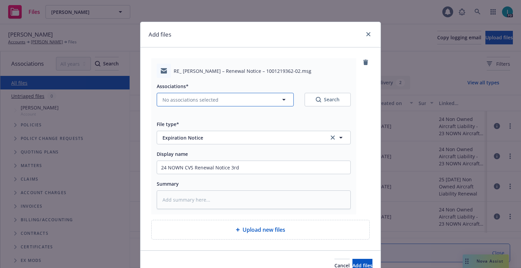
click at [212, 103] on span "No associations selected" at bounding box center [190, 99] width 56 height 7
type textarea "x"
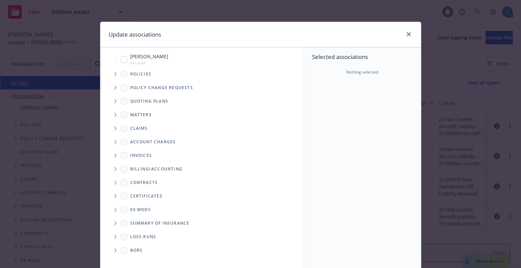
click at [111, 76] on span "Tree Example" at bounding box center [115, 74] width 11 height 11
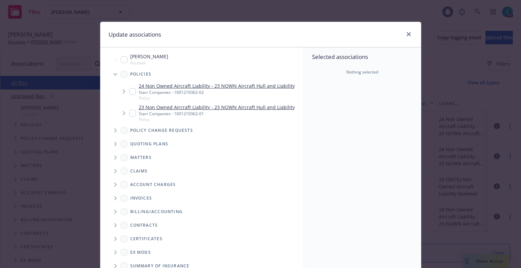
click at [132, 92] on input "Tree Example" at bounding box center [132, 91] width 7 height 7
checkbox input "true"
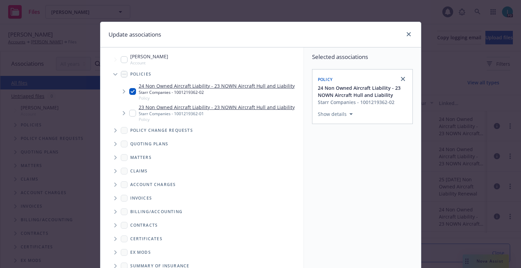
scroll to position [69, 0]
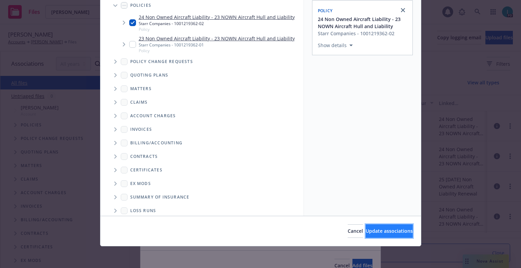
click at [365, 231] on span "Update associations" at bounding box center [388, 231] width 47 height 6
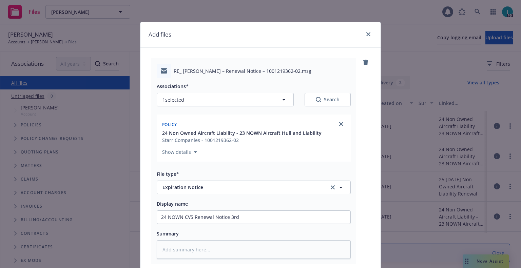
scroll to position [84, 0]
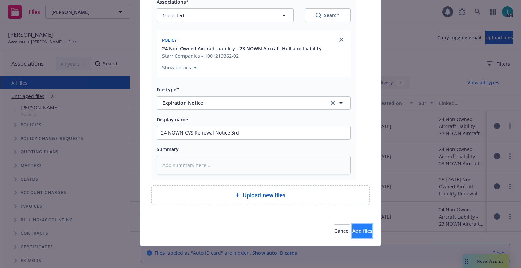
click at [352, 229] on span "Add files" at bounding box center [362, 231] width 20 height 6
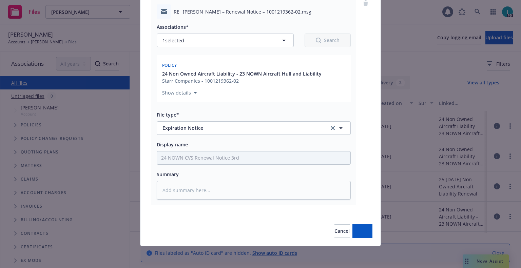
scroll to position [59, 0]
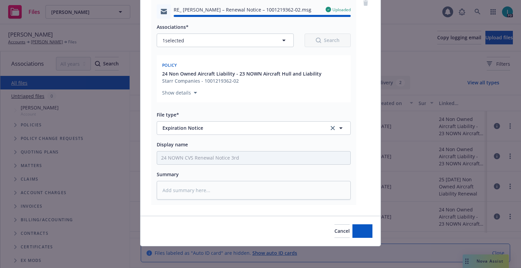
type textarea "x"
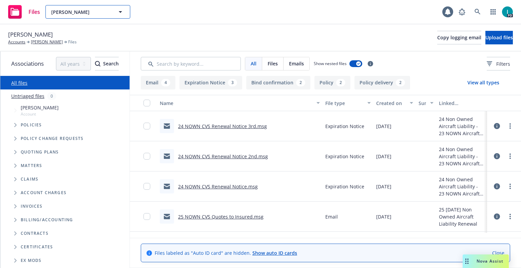
click at [98, 14] on span "Tushar Singla" at bounding box center [80, 11] width 59 height 7
paste input "Gokul Naik"
type input "Gokul Naik"
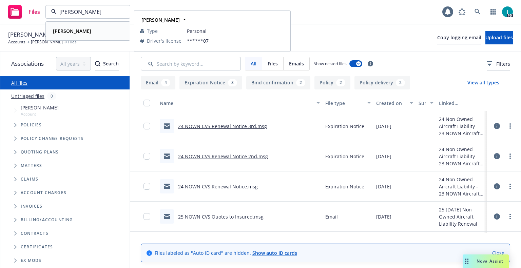
click at [87, 32] on div "Gokul Naik" at bounding box center [87, 31] width 75 height 10
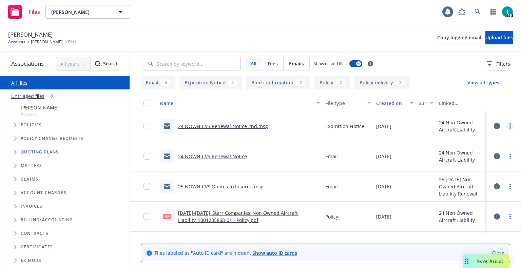
click at [509, 125] on icon "more" at bounding box center [509, 125] width 1 height 5
click at [475, 153] on link "Download" at bounding box center [478, 154] width 67 height 14
click at [485, 43] on button "Upload files" at bounding box center [498, 38] width 27 height 14
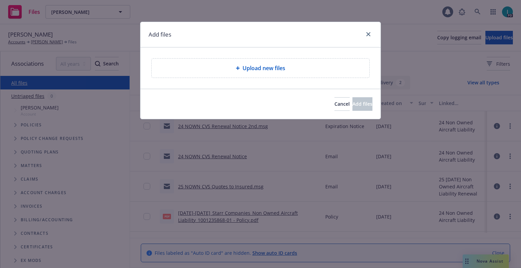
type textarea "x"
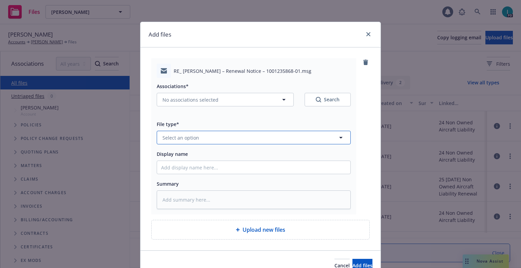
click at [199, 140] on button "Select an option" at bounding box center [254, 138] width 194 height 14
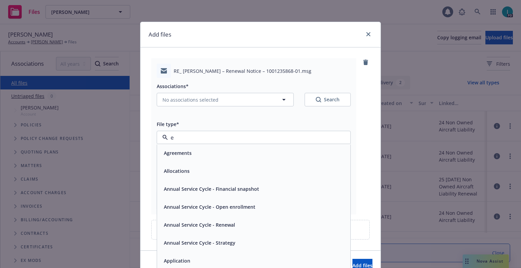
type input "ex"
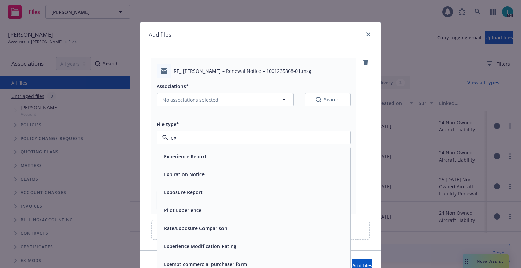
click at [196, 176] on span "Expiration Notice" at bounding box center [184, 174] width 41 height 7
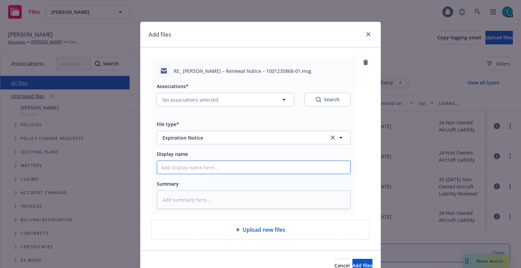
click at [196, 172] on input "Display name" at bounding box center [253, 167] width 193 height 13
type textarea "x"
type input "2"
type textarea "x"
type input "24"
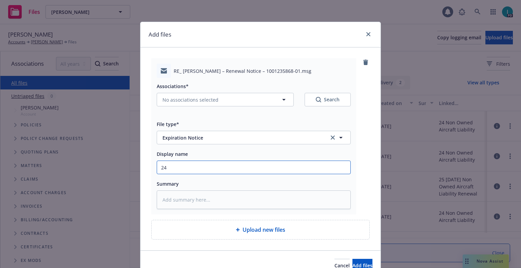
type textarea "x"
type input "24 NOWN CVS Renewal Notice 3rd"
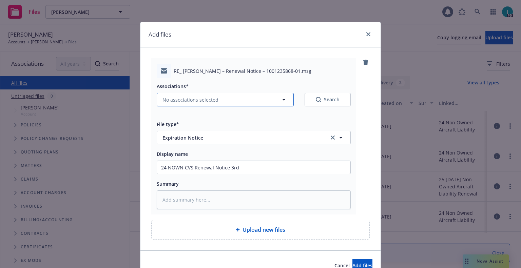
click at [218, 101] on button "No associations selected" at bounding box center [225, 100] width 137 height 14
type textarea "x"
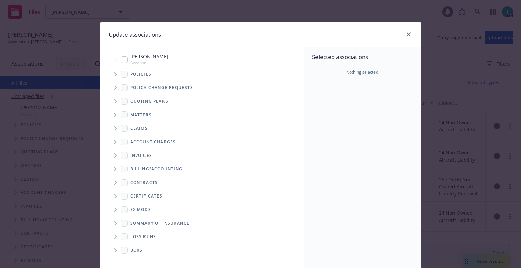
click at [111, 73] on span "Tree Example" at bounding box center [115, 74] width 11 height 11
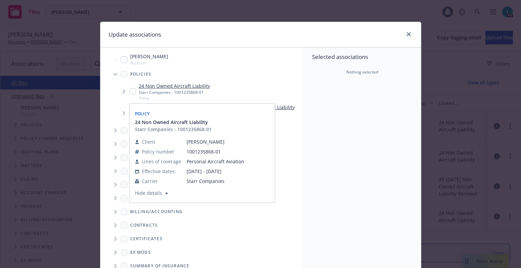
click at [129, 92] on input "Tree Example" at bounding box center [132, 91] width 7 height 7
checkbox input "true"
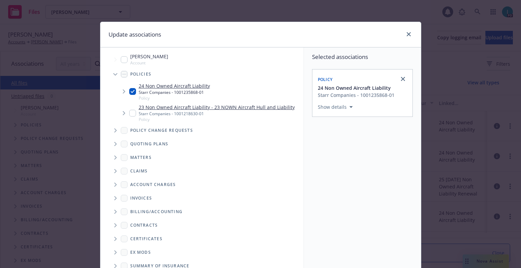
scroll to position [69, 0]
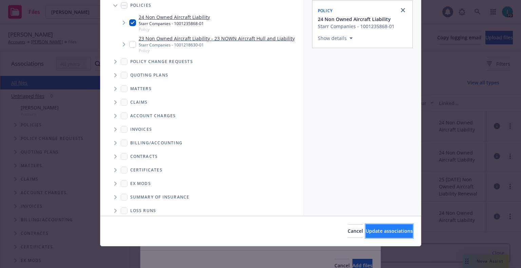
click at [385, 231] on span "Update associations" at bounding box center [388, 231] width 47 height 6
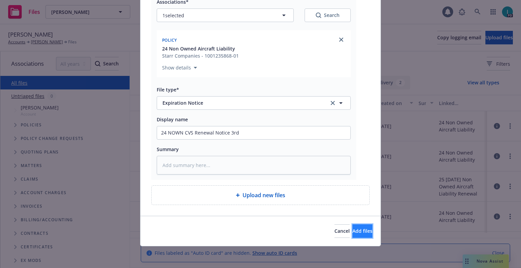
click at [352, 233] on span "Add files" at bounding box center [362, 231] width 20 height 6
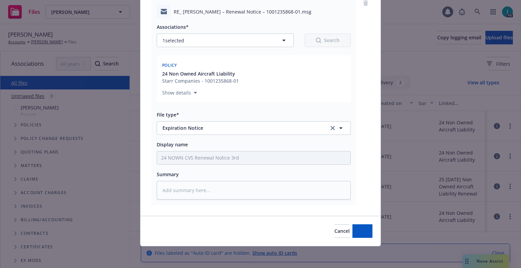
scroll to position [59, 0]
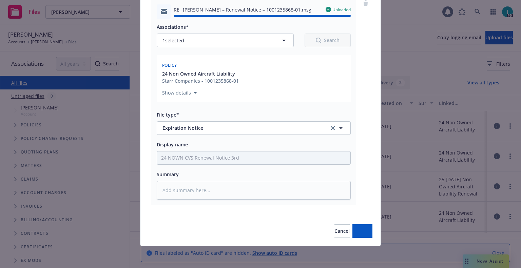
type textarea "x"
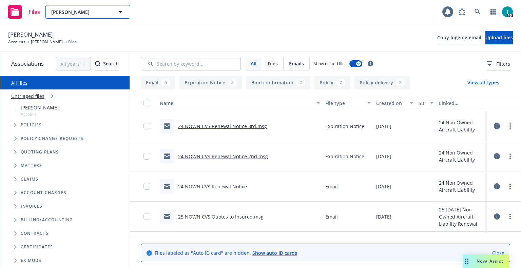
click at [72, 9] on span "Gokul Naik" at bounding box center [80, 11] width 59 height 7
paste input "Chieh hao Sung"
type input "Chieh hao Sung"
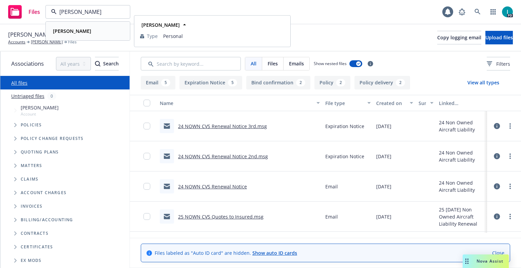
click at [105, 32] on div "Chieh hao Sung" at bounding box center [87, 31] width 75 height 10
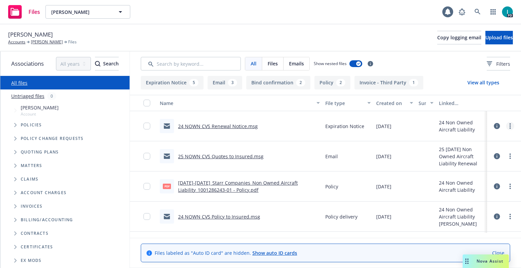
click at [509, 125] on icon "more" at bounding box center [509, 125] width 1 height 5
click at [478, 152] on link "Download" at bounding box center [478, 154] width 67 height 14
click at [485, 36] on span "Upload files" at bounding box center [498, 37] width 27 height 6
click at [226, 128] on link "24 NOWN CVS Renewal Notice.msg" at bounding box center [218, 126] width 80 height 6
click at [485, 37] on span "Upload files" at bounding box center [498, 37] width 27 height 6
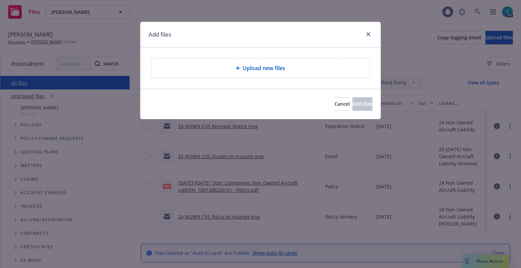
type textarea "x"
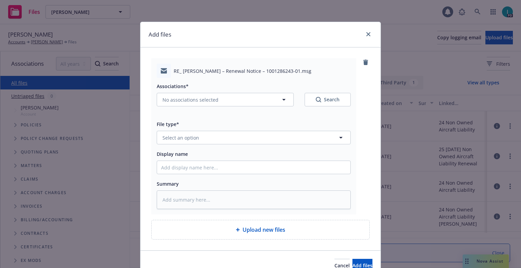
click at [208, 130] on div "File type* Select an option" at bounding box center [254, 132] width 194 height 24
click at [211, 138] on button "Select an option" at bounding box center [254, 138] width 194 height 14
type input "ex"
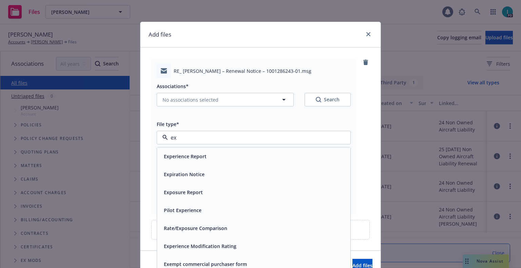
click at [192, 172] on span "Expiration Notice" at bounding box center [184, 174] width 41 height 7
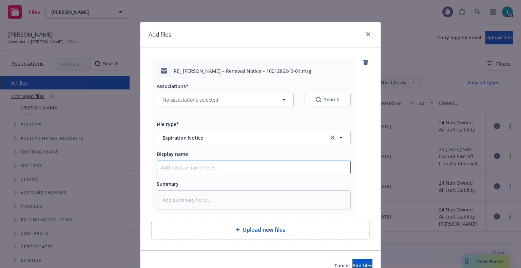
click at [193, 169] on input "Display name" at bounding box center [253, 167] width 193 height 13
type textarea "x"
type input "2"
type textarea "x"
type input "24"
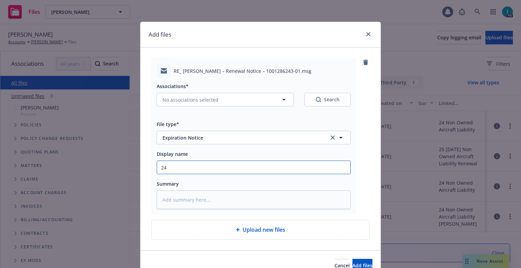
type textarea "x"
type input "24 NOWN CVS Renewal Notice 2nd"
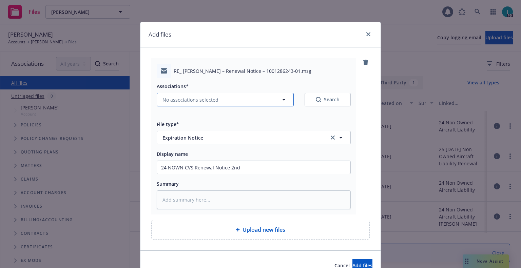
click at [187, 102] on span "No associations selected" at bounding box center [190, 99] width 56 height 7
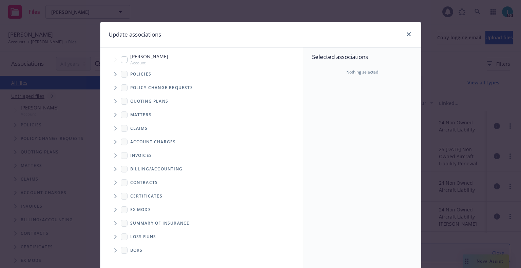
click at [114, 76] on icon "Tree Example" at bounding box center [115, 74] width 2 height 4
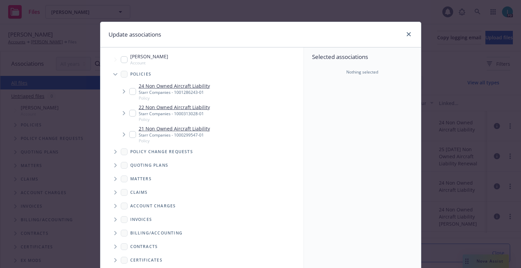
type textarea "x"
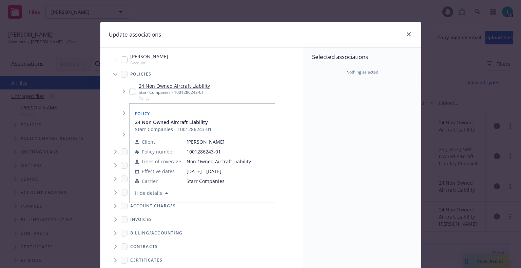
click at [130, 90] on input "Tree Example" at bounding box center [132, 91] width 7 height 7
checkbox input "true"
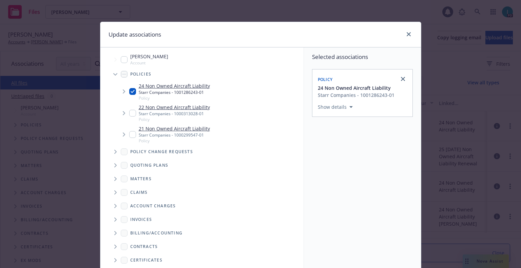
scroll to position [69, 0]
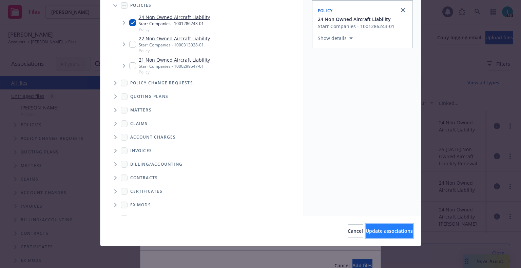
click at [366, 227] on button "Update associations" at bounding box center [388, 231] width 47 height 14
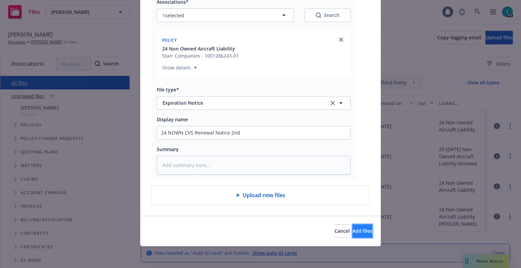
click at [357, 229] on span "Add files" at bounding box center [362, 231] width 20 height 6
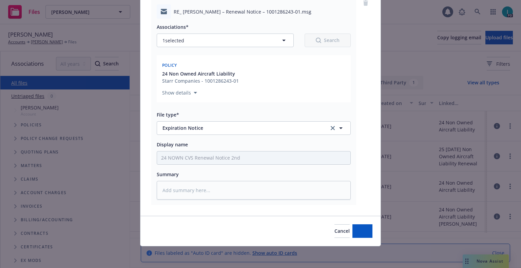
scroll to position [59, 0]
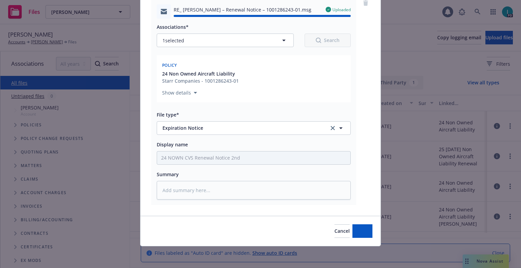
type textarea "x"
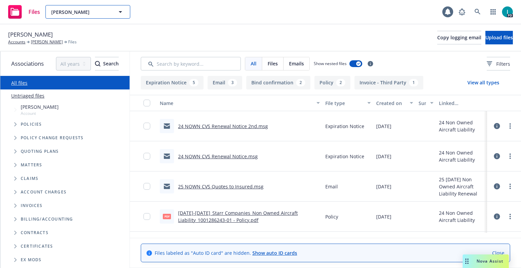
click at [86, 14] on span "Chieh hao Sung" at bounding box center [80, 11] width 59 height 7
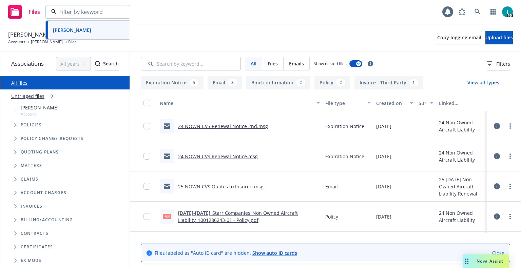
paste input "INHO CHUN"
type input "INHO CHUN"
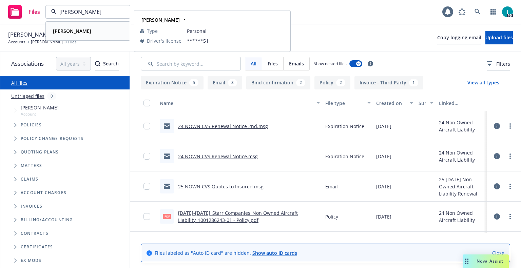
click at [96, 29] on div "INHO CHUN" at bounding box center [87, 31] width 75 height 10
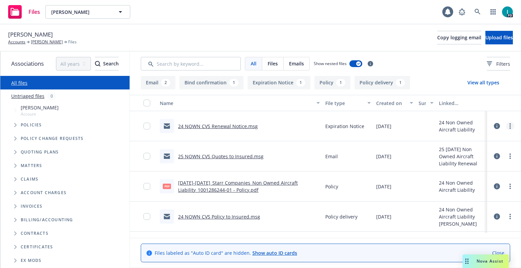
click at [510, 124] on link "more" at bounding box center [510, 126] width 8 height 8
click at [464, 154] on link "Download" at bounding box center [478, 154] width 67 height 14
click at [485, 36] on span "Upload files" at bounding box center [498, 37] width 27 height 6
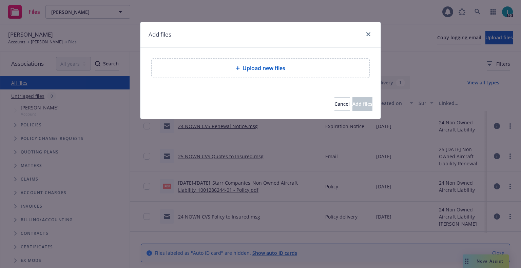
type textarea "x"
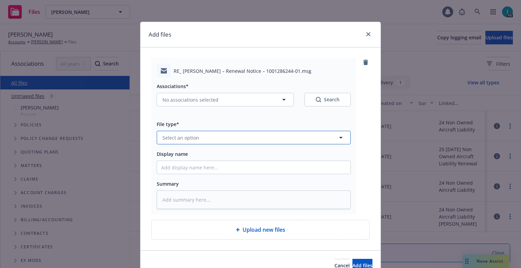
click at [197, 137] on button "Select an option" at bounding box center [254, 138] width 194 height 14
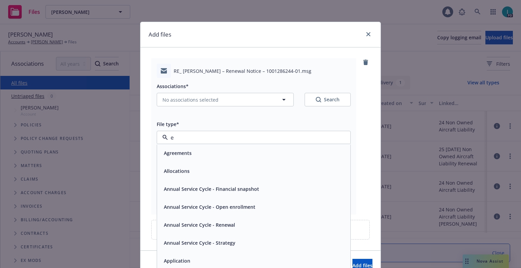
type input "ex"
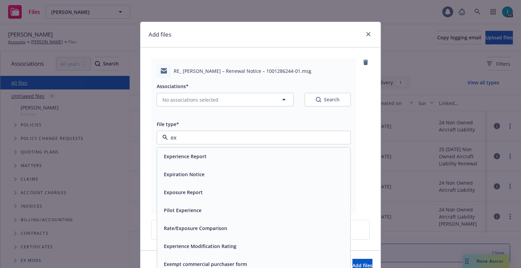
click at [187, 173] on span "Expiration Notice" at bounding box center [184, 174] width 41 height 7
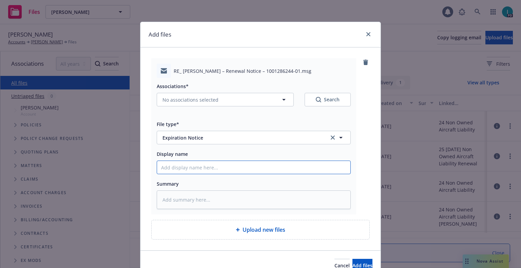
type textarea "x"
type input "2"
click at [190, 170] on input "2" at bounding box center [253, 167] width 193 height 13
type textarea "x"
type input "24"
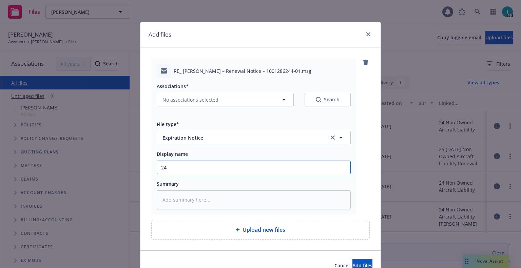
type textarea "x"
type input "24 NOWN CVS Renewal Notice 2nd"
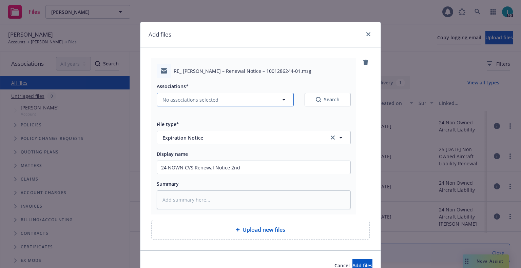
click at [206, 99] on span "No associations selected" at bounding box center [190, 99] width 56 height 7
type textarea "x"
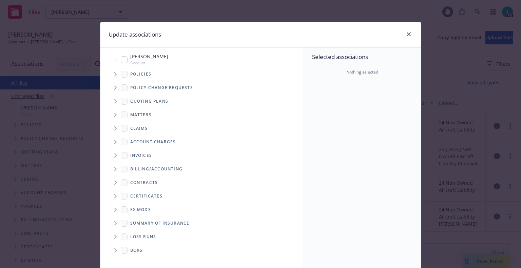
click at [114, 73] on icon "Tree Example" at bounding box center [115, 74] width 3 height 4
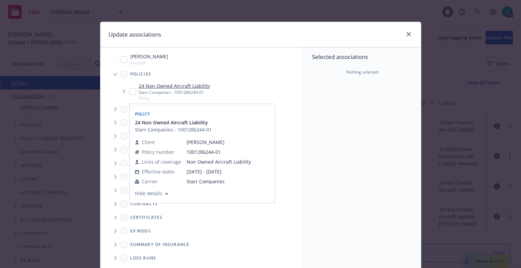
click at [130, 90] on input "Tree Example" at bounding box center [132, 91] width 7 height 7
checkbox input "true"
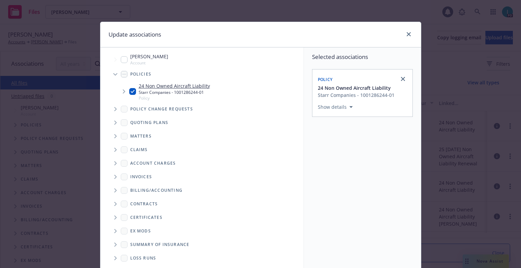
scroll to position [69, 0]
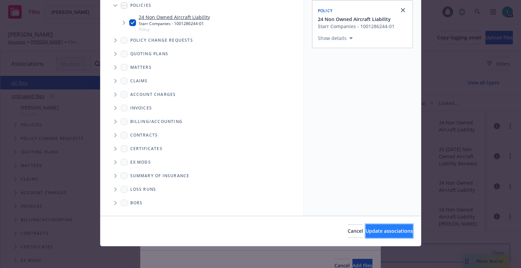
click at [365, 233] on span "Update associations" at bounding box center [388, 231] width 47 height 6
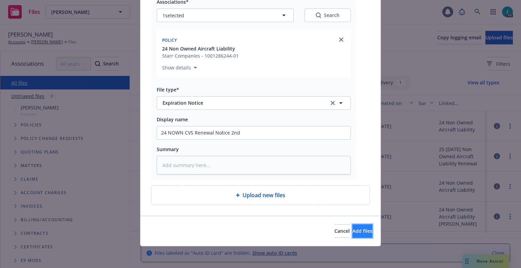
click at [352, 230] on span "Add files" at bounding box center [362, 231] width 20 height 6
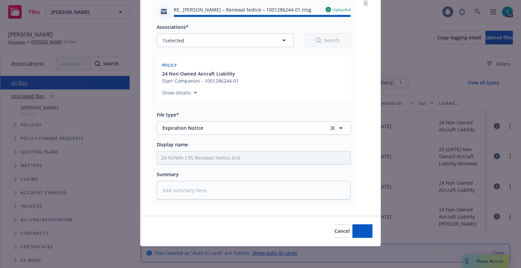
type textarea "x"
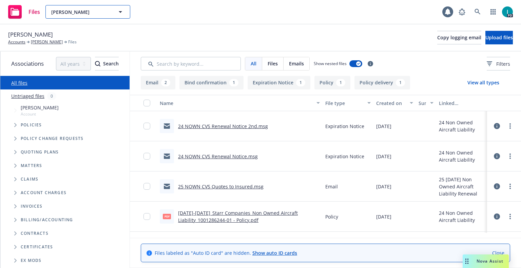
click at [73, 6] on button "INHO CHUN" at bounding box center [87, 12] width 85 height 14
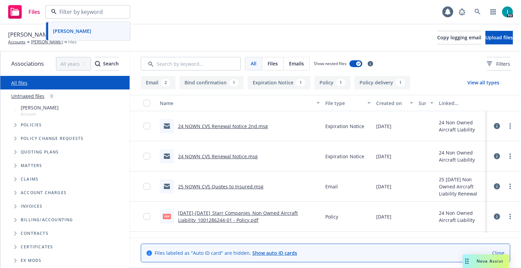
paste input "Theodore Unruh"
type input "Theodore Unruh"
click at [88, 31] on strong "Theodore Unruh" at bounding box center [72, 31] width 38 height 6
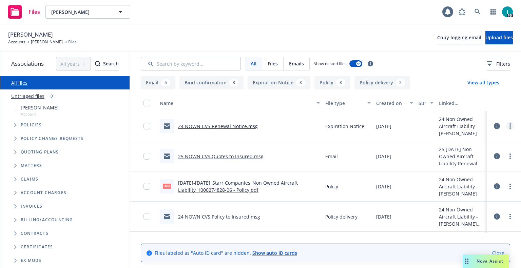
click at [509, 127] on icon "more" at bounding box center [509, 125] width 1 height 5
drag, startPoint x: 484, startPoint y: 151, endPoint x: 485, endPoint y: 147, distance: 4.6
click at [484, 151] on link "Download" at bounding box center [478, 154] width 67 height 14
click at [485, 40] on span "Upload files" at bounding box center [498, 37] width 27 height 6
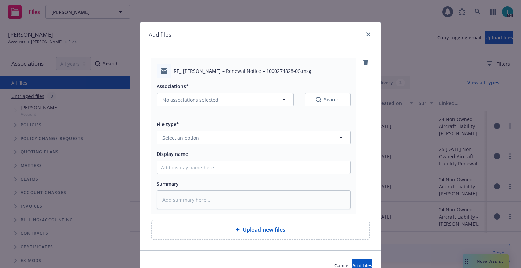
type textarea "x"
click at [190, 138] on span "Select an option" at bounding box center [180, 137] width 37 height 7
type input "ex"
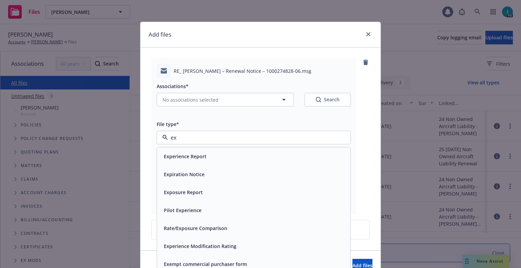
click at [190, 175] on span "Expiration Notice" at bounding box center [184, 174] width 41 height 7
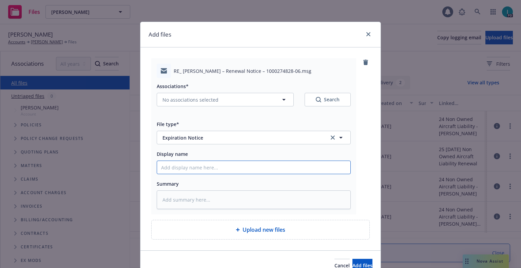
click at [185, 171] on input "Display name" at bounding box center [253, 167] width 193 height 13
type textarea "x"
type input "2"
type textarea "x"
type input "24"
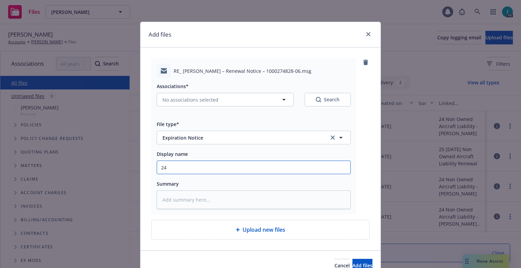
type textarea "x"
type input "24 NOWN CVS Renewal Notice 2nd"
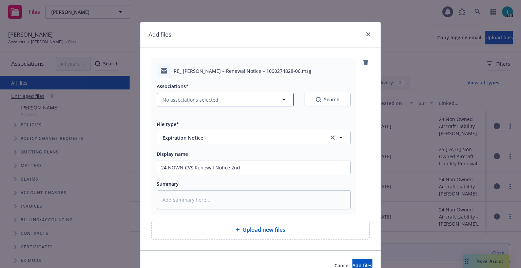
click at [187, 104] on button "No associations selected" at bounding box center [225, 100] width 137 height 14
type textarea "x"
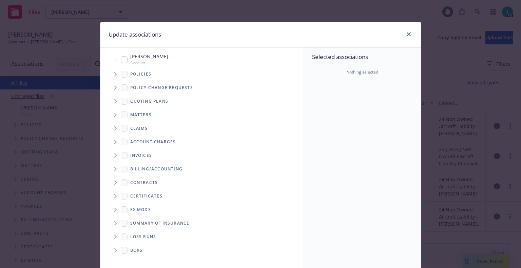
click at [110, 72] on span "Tree Example" at bounding box center [115, 74] width 11 height 11
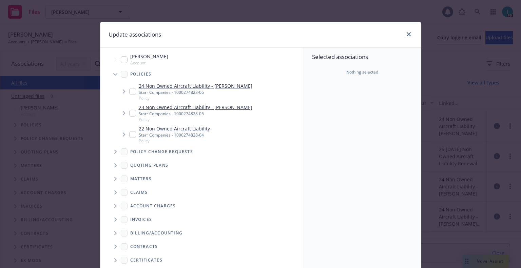
click at [129, 93] on input "Tree Example" at bounding box center [132, 91] width 7 height 7
checkbox input "true"
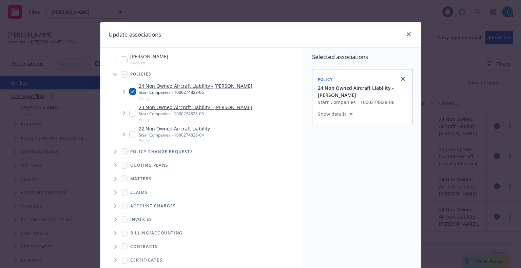
scroll to position [69, 0]
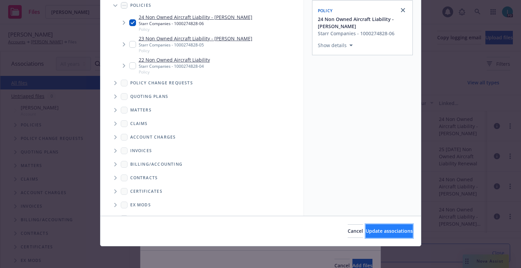
click at [366, 229] on span "Update associations" at bounding box center [388, 231] width 47 height 6
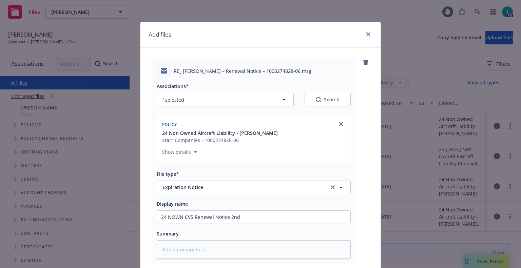
scroll to position [84, 0]
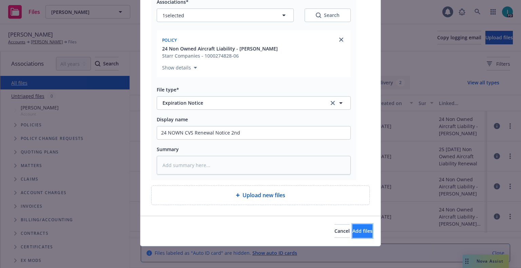
click at [357, 235] on button "Add files" at bounding box center [362, 231] width 20 height 14
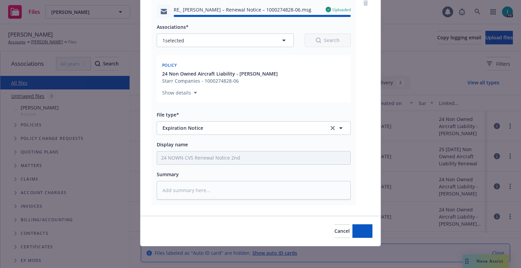
type textarea "x"
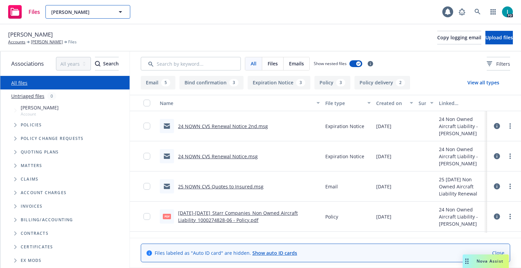
click at [88, 9] on span "Theodore Unruh" at bounding box center [80, 11] width 59 height 7
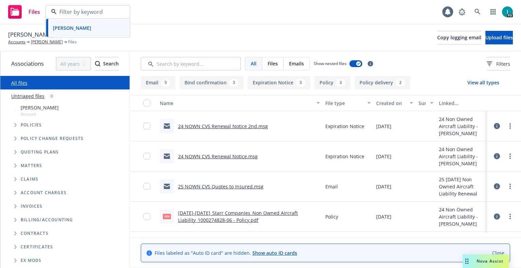
paste input "Skye Strong"
type input "Skye Strong"
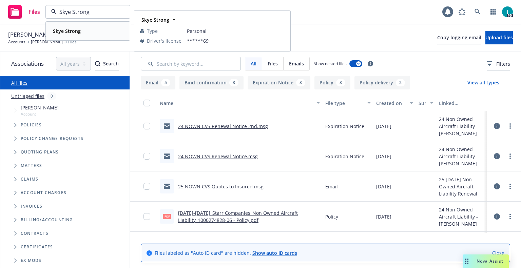
click at [88, 28] on div "Skye Strong" at bounding box center [87, 31] width 75 height 10
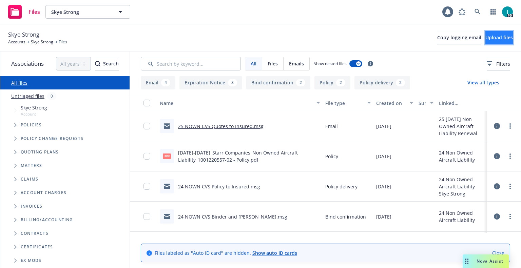
click at [494, 44] on button "Upload files" at bounding box center [498, 38] width 27 height 14
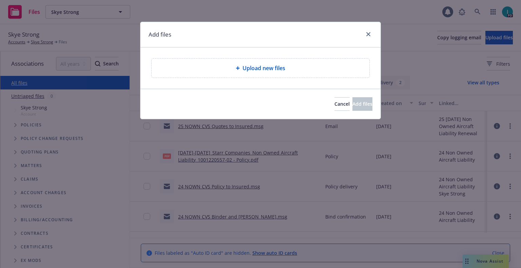
type textarea "x"
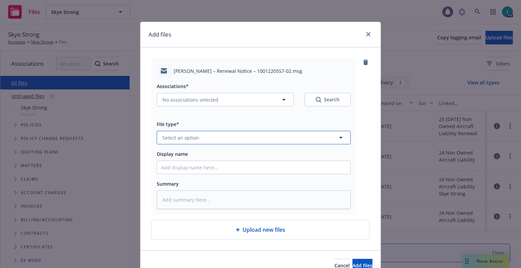
click at [196, 141] on button "Select an option" at bounding box center [254, 138] width 194 height 14
type input "ex"
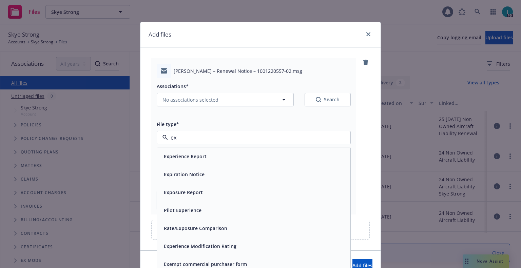
click at [181, 171] on span "Expiration Notice" at bounding box center [184, 174] width 41 height 7
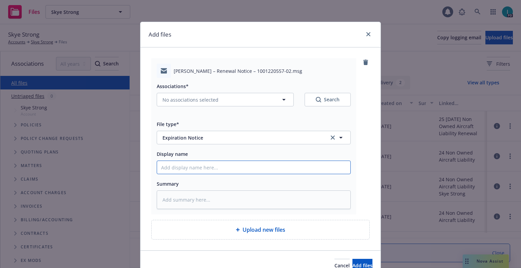
click at [181, 171] on input "Display name" at bounding box center [253, 167] width 193 height 13
type textarea "x"
type input "2"
type textarea "x"
type input "24"
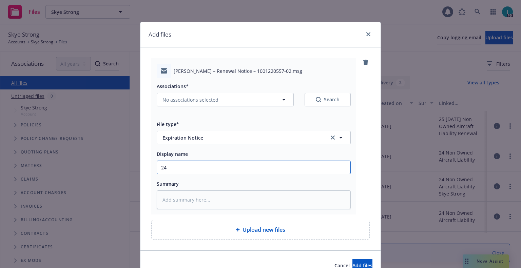
type textarea "x"
type input "24 NOWN CVS Renewal Notice 2nd"
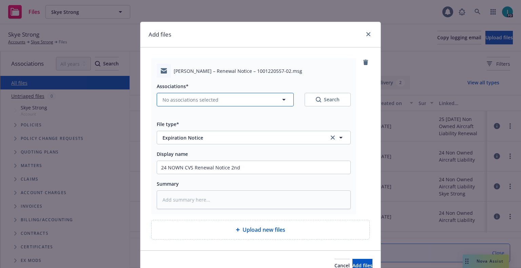
click at [194, 101] on span "No associations selected" at bounding box center [190, 99] width 56 height 7
type textarea "x"
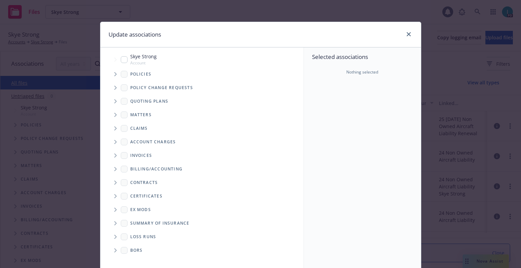
click at [111, 71] on span "Tree Example" at bounding box center [115, 74] width 11 height 11
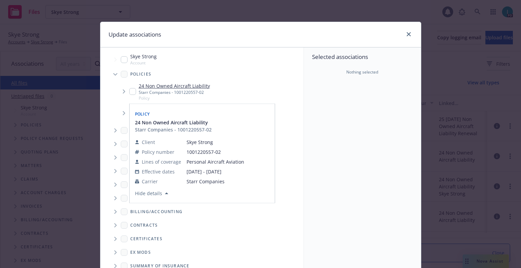
click at [132, 93] on input "Tree Example" at bounding box center [132, 91] width 7 height 7
checkbox input "true"
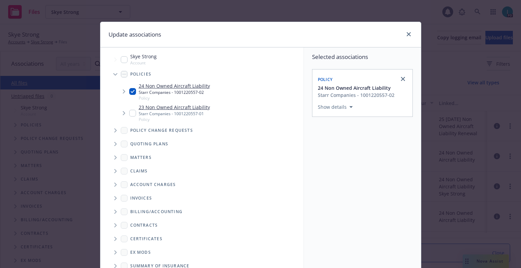
scroll to position [69, 0]
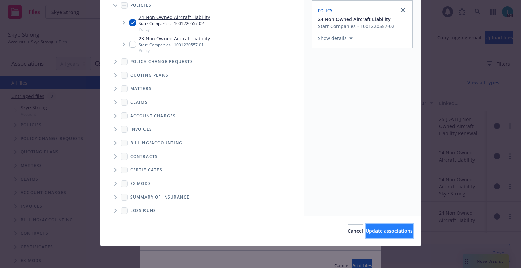
click at [374, 225] on button "Update associations" at bounding box center [388, 231] width 47 height 14
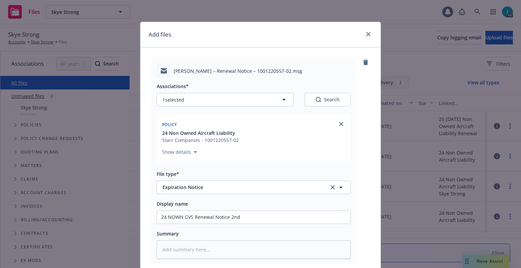
scroll to position [84, 0]
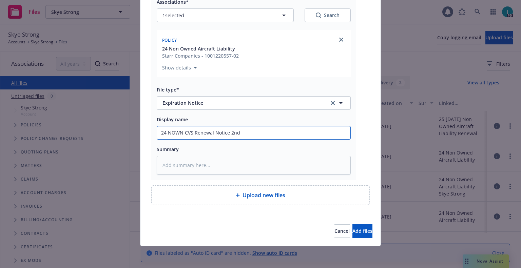
click at [254, 137] on input "24 NOWN CVS Renewal Notice 2nd" at bounding box center [253, 132] width 193 height 13
type textarea "x"
type input "2"
type textarea "x"
type input "25"
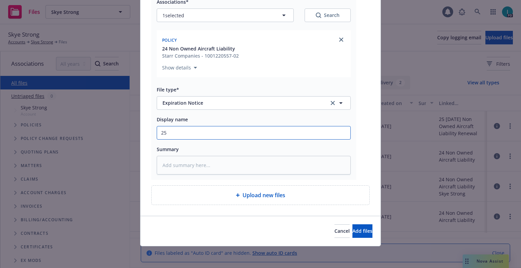
type textarea "x"
type input "2"
type textarea "x"
type input "24"
type textarea "x"
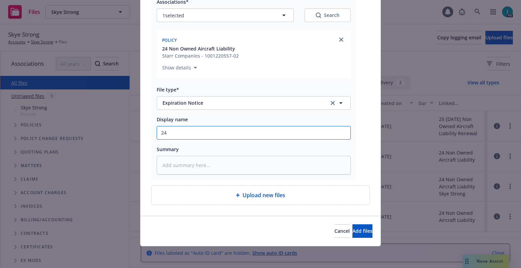
type input "24 NOWN CVS Renewal Notice"
click at [352, 235] on button "Add files" at bounding box center [362, 231] width 20 height 14
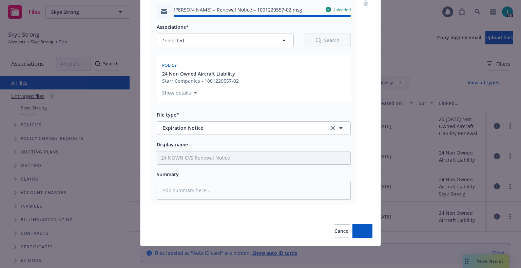
type textarea "x"
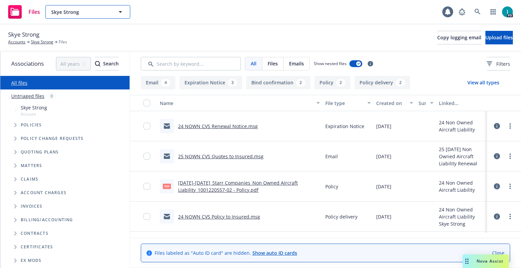
click at [83, 18] on button "Skye Strong" at bounding box center [87, 12] width 85 height 14
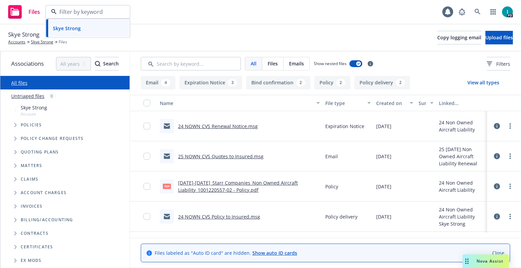
paste input "Jesus Ochoa"
type input "Jesus Ochoa"
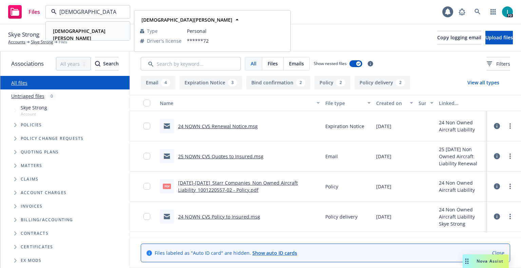
click at [102, 32] on div "Jesus Ochoa" at bounding box center [87, 34] width 75 height 17
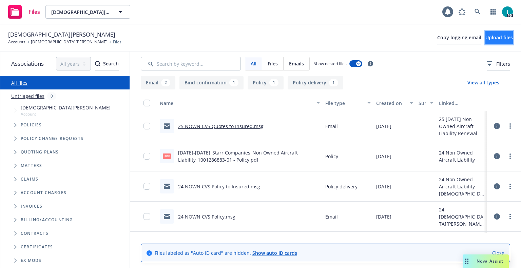
click at [495, 39] on span "Upload files" at bounding box center [498, 37] width 27 height 6
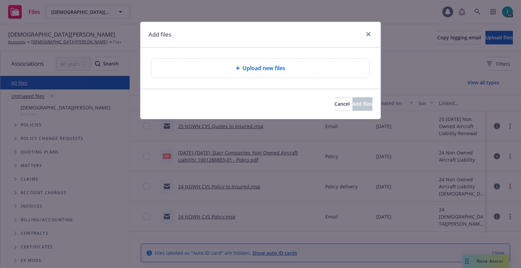
type textarea "x"
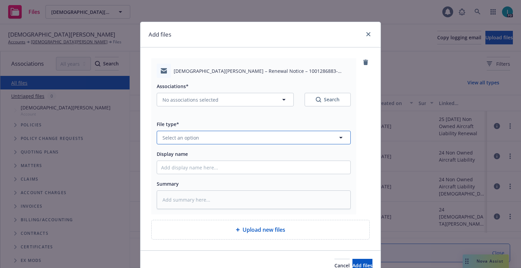
click at [193, 139] on span "Select an option" at bounding box center [180, 137] width 37 height 7
type input "ex"
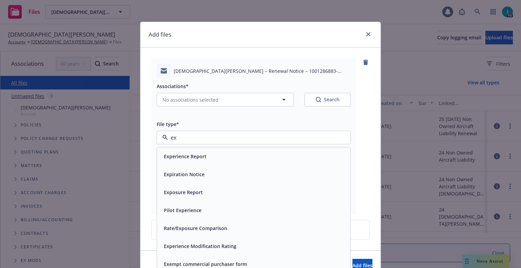
click at [184, 171] on div "Expiration Notice" at bounding box center [183, 175] width 45 height 10
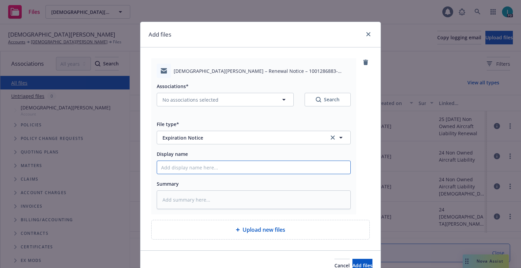
click at [183, 169] on input "Display name" at bounding box center [253, 167] width 193 height 13
type textarea "x"
type input "2"
type textarea "x"
type input "24"
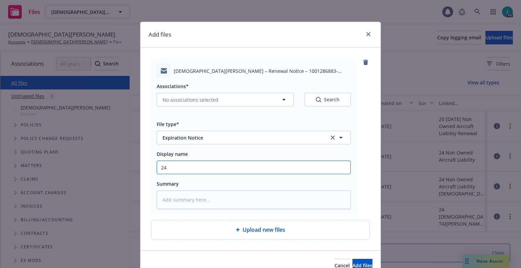
type textarea "x"
type input "24 NOWN CVS Renewal Notice"
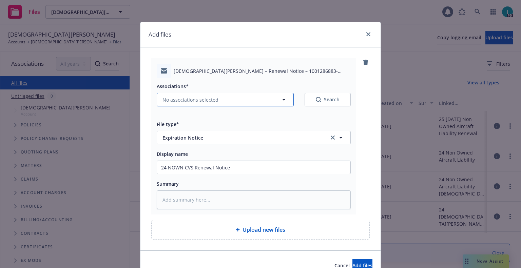
click at [193, 100] on span "No associations selected" at bounding box center [190, 99] width 56 height 7
type textarea "x"
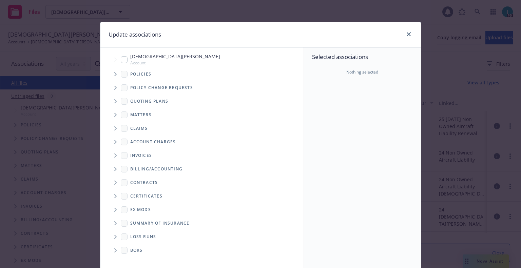
click at [115, 70] on span "Tree Example" at bounding box center [115, 74] width 11 height 11
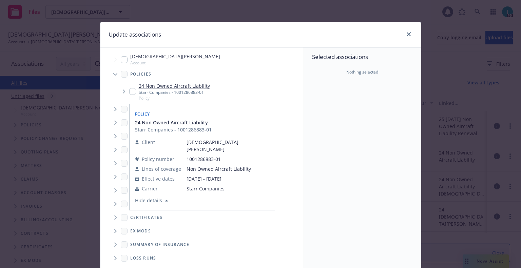
click at [131, 93] on input "Tree Example" at bounding box center [132, 91] width 7 height 7
checkbox input "true"
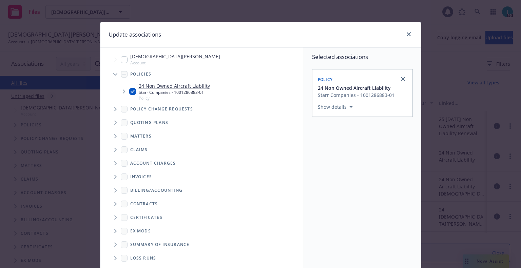
scroll to position [69, 0]
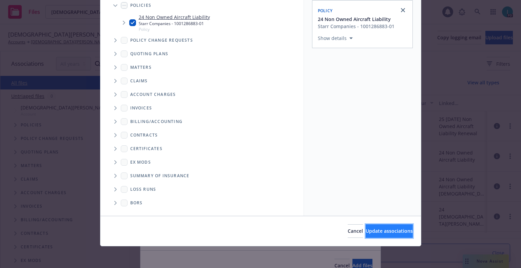
click at [374, 229] on span "Update associations" at bounding box center [388, 231] width 47 height 6
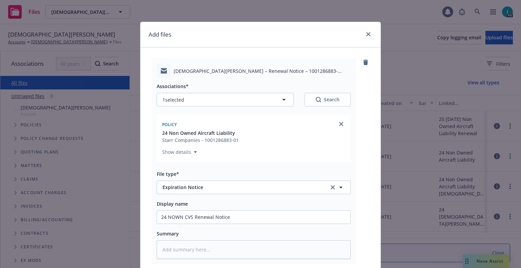
scroll to position [84, 0]
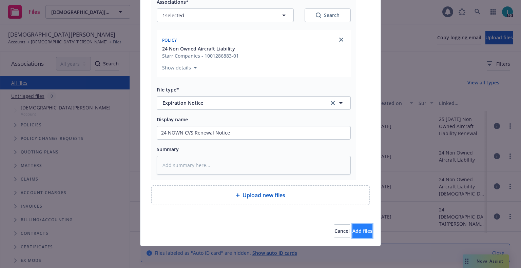
click at [352, 233] on span "Add files" at bounding box center [362, 231] width 20 height 6
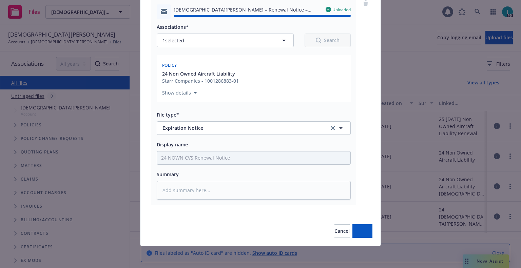
type textarea "x"
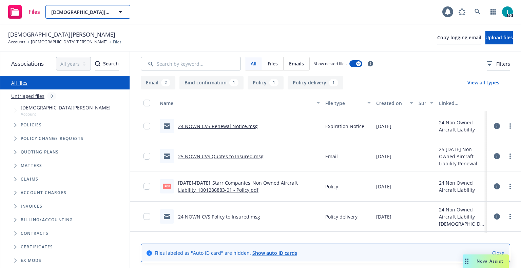
click at [70, 13] on span "Jesus Ochoa" at bounding box center [80, 11] width 59 height 7
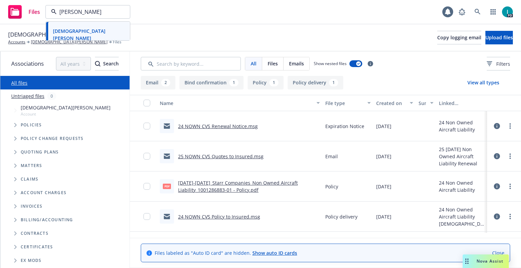
type input "chris vasil"
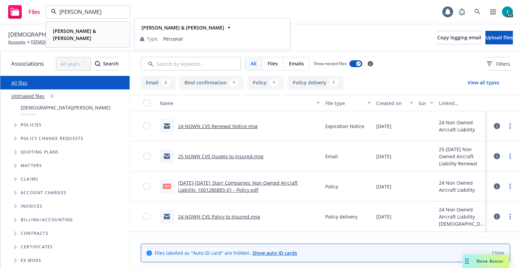
click at [96, 29] on strong "Chris Vasil & Rosaline Vasquez" at bounding box center [74, 35] width 43 height 14
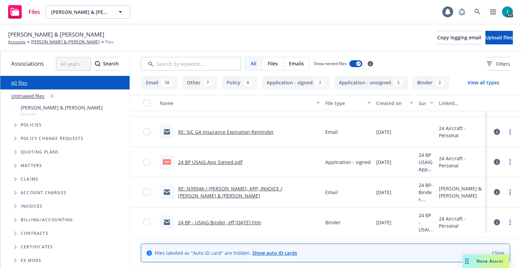
scroll to position [237, 0]
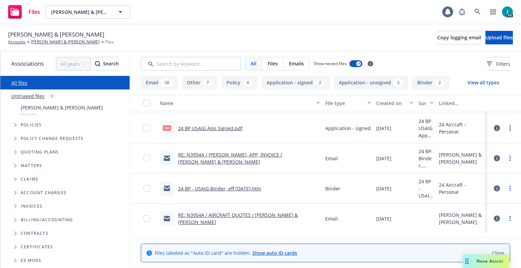
click at [223, 130] on link "24 BP USAIG App Signed.pdf" at bounding box center [210, 128] width 64 height 6
click at [184, 43] on div "Chris Vasil & Rosaline Vasquez Accounts Chris Vasil & Rosaline Vasquez Files Co…" at bounding box center [260, 37] width 504 height 15
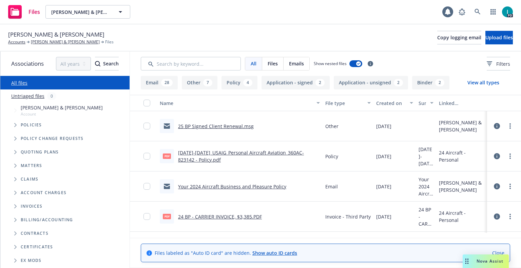
click at [216, 126] on link "25 BP Signed Client Renewal.msg" at bounding box center [216, 126] width 76 height 6
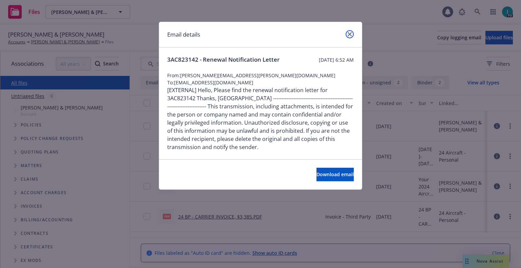
click at [350, 34] on icon "close" at bounding box center [350, 34] width 4 height 4
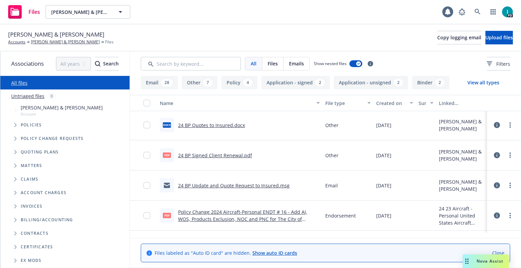
scroll to position [542, 0]
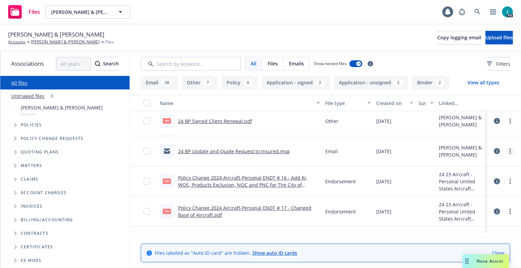
click at [509, 152] on icon "more" at bounding box center [509, 150] width 1 height 5
click at [482, 175] on link "Download" at bounding box center [478, 179] width 67 height 14
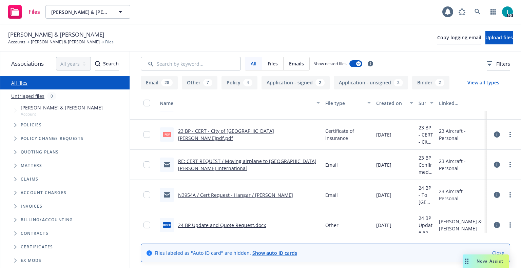
scroll to position [712, 0]
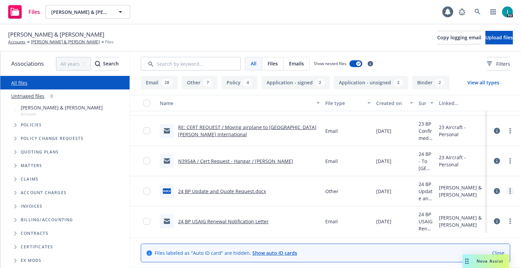
click at [510, 191] on link "more" at bounding box center [510, 191] width 8 height 8
click at [463, 215] on link "Download" at bounding box center [478, 219] width 67 height 14
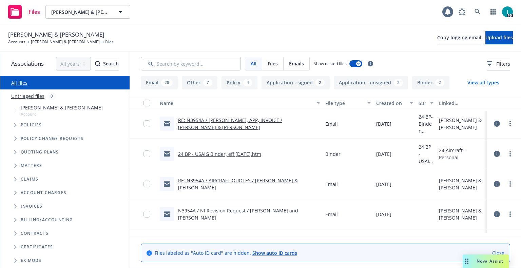
scroll to position [0, 0]
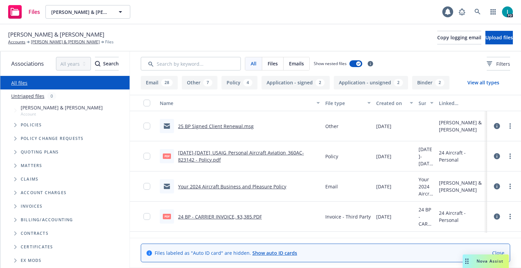
click at [332, 38] on div "Chris Vasil & Rosaline Vasquez Accounts Chris Vasil & Rosaline Vasquez Files Co…" at bounding box center [260, 37] width 504 height 15
click at [64, 32] on span "Chris Vasil & Rosaline Vasquez" at bounding box center [56, 34] width 96 height 9
copy span "Chris Vasil & Rosaline Vasquez"
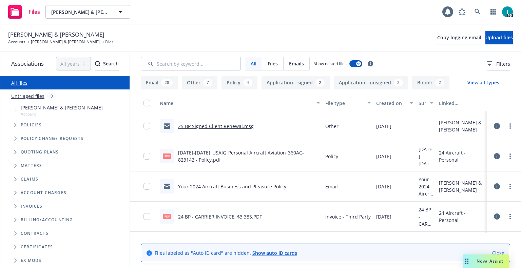
click at [225, 30] on div "Chris Vasil & Rosaline Vasquez Accounts Chris Vasil & Rosaline Vasquez Files Co…" at bounding box center [260, 37] width 504 height 15
click at [499, 36] on span "Upload files" at bounding box center [498, 37] width 27 height 6
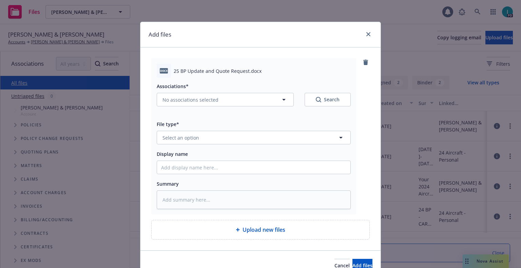
type textarea "x"
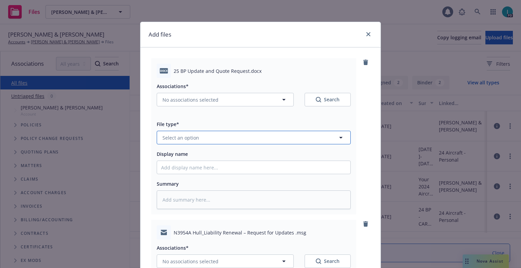
click at [192, 138] on span "Select an option" at bounding box center [180, 137] width 37 height 7
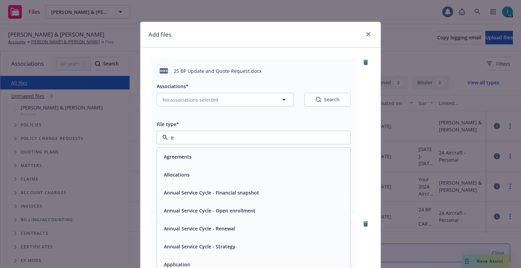
type input "em"
click at [176, 177] on div "Email" at bounding box center [253, 175] width 185 height 10
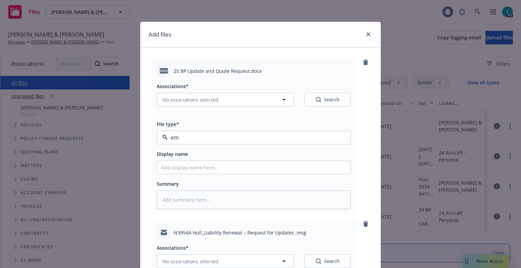
type textarea "x"
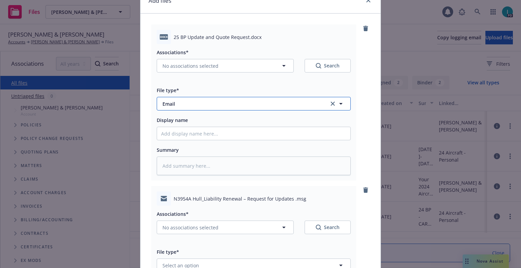
click at [191, 108] on button "Email" at bounding box center [254, 104] width 194 height 14
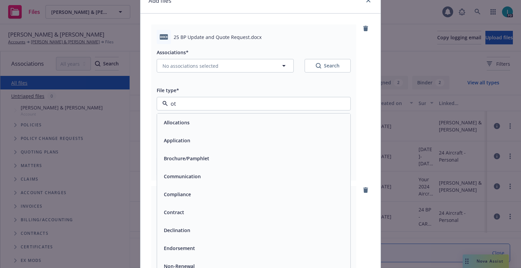
type input "oth"
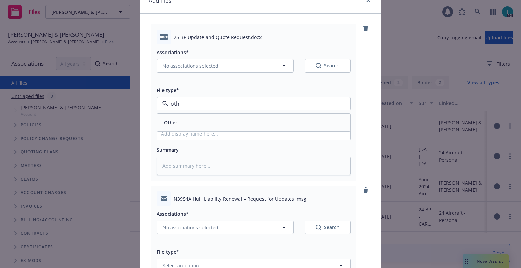
click at [186, 119] on div "Other" at bounding box center [253, 123] width 185 height 10
click at [191, 136] on input "Display name" at bounding box center [253, 133] width 193 height 13
type textarea "x"
type input "2"
type textarea "x"
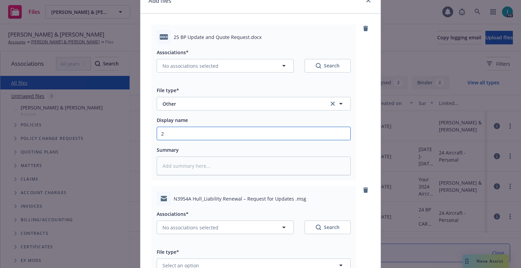
type input "25"
type textarea "x"
type input "25"
type textarea "x"
type input "25 BP Update and Quote Request"
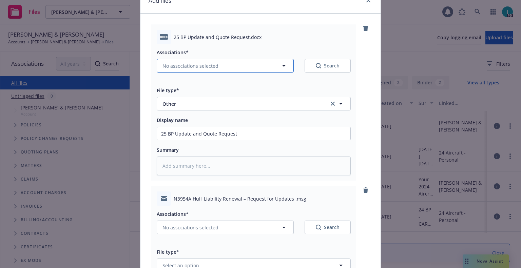
click at [200, 70] on button "No associations selected" at bounding box center [225, 66] width 137 height 14
type textarea "x"
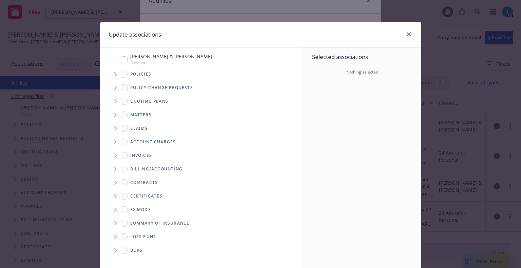
click at [114, 73] on icon "Tree Example" at bounding box center [115, 74] width 3 height 4
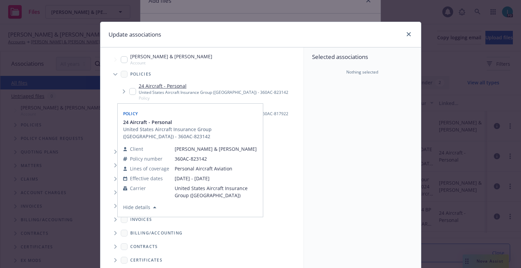
click at [131, 92] on input "Tree Example" at bounding box center [132, 91] width 7 height 7
checkbox input "true"
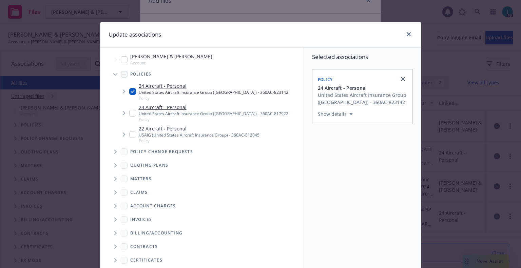
scroll to position [69, 0]
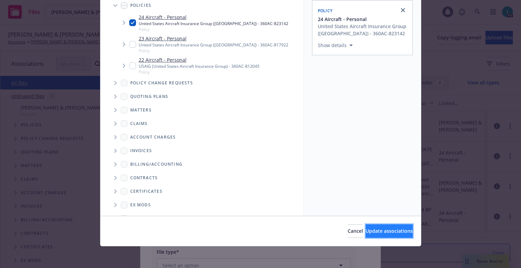
click at [373, 228] on span "Update associations" at bounding box center [388, 231] width 47 height 6
type textarea "x"
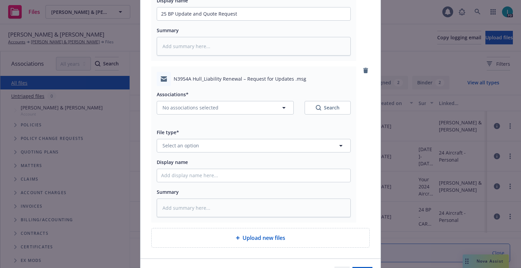
scroll to position [246, 0]
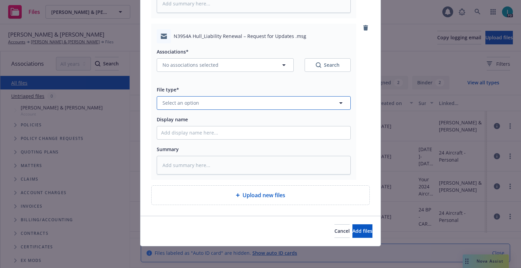
click at [192, 102] on span "Select an option" at bounding box center [180, 102] width 37 height 7
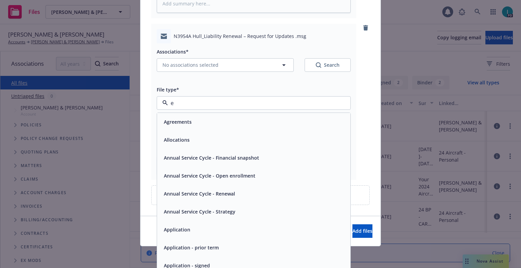
type input "em"
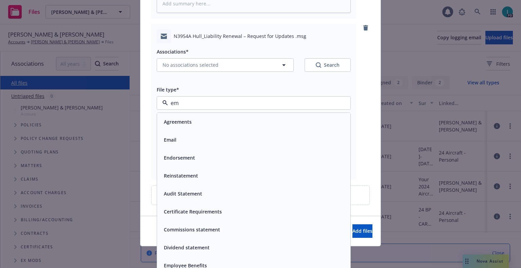
click at [192, 139] on div "Email" at bounding box center [253, 140] width 185 height 10
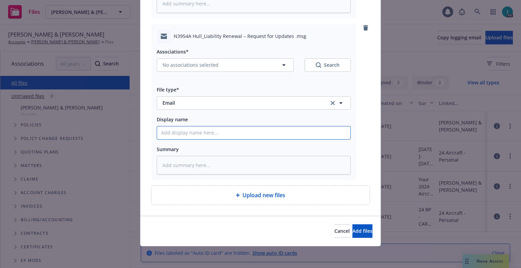
click at [192, 128] on input "Display name" at bounding box center [253, 132] width 193 height 13
type textarea "x"
type input "2"
type textarea "x"
type input "25"
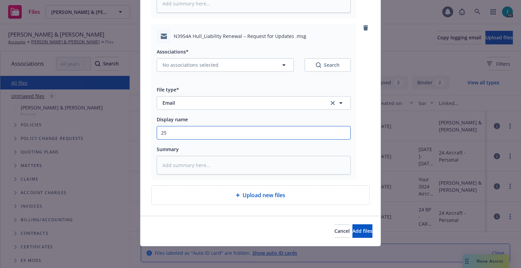
type textarea "x"
type input "25"
type textarea "x"
type input "25 v"
type textarea "x"
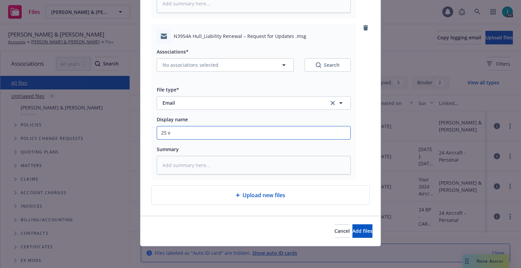
type input "25"
type textarea "x"
type input "25 BP Update and Quote Request to Insured"
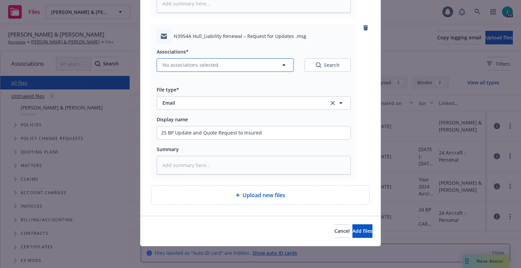
click at [194, 66] on span "No associations selected" at bounding box center [190, 64] width 56 height 7
type textarea "x"
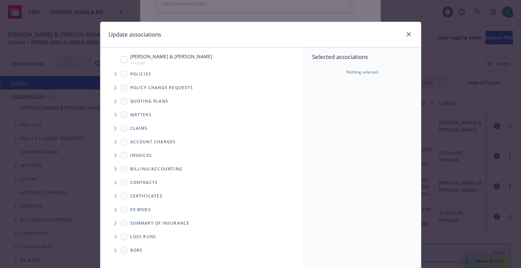
click at [111, 74] on span "Tree Example" at bounding box center [115, 74] width 11 height 11
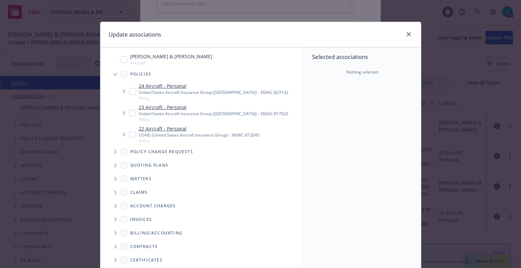
click at [131, 92] on input "Tree Example" at bounding box center [132, 91] width 7 height 7
checkbox input "true"
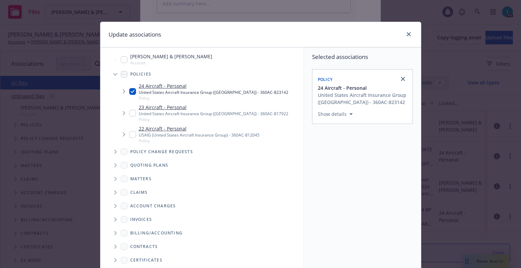
scroll to position [69, 0]
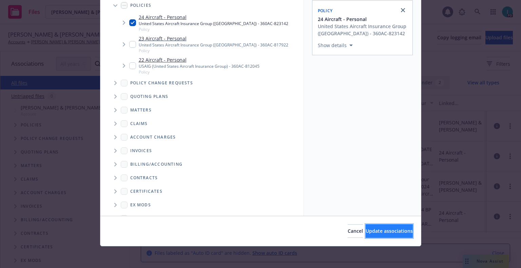
click at [402, 238] on button "Update associations" at bounding box center [388, 231] width 47 height 14
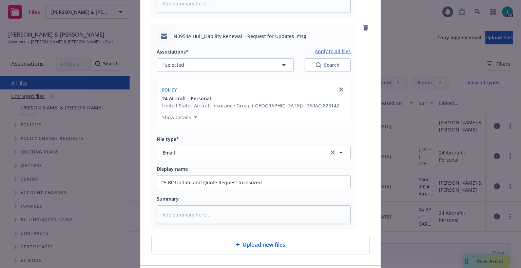
scroll to position [296, 0]
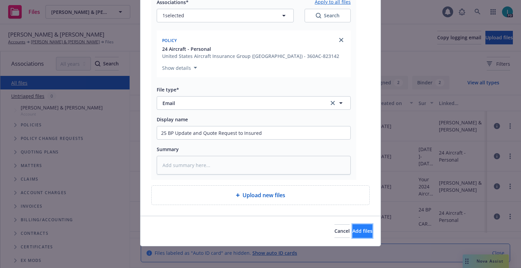
click at [361, 227] on button "Add files" at bounding box center [362, 231] width 20 height 14
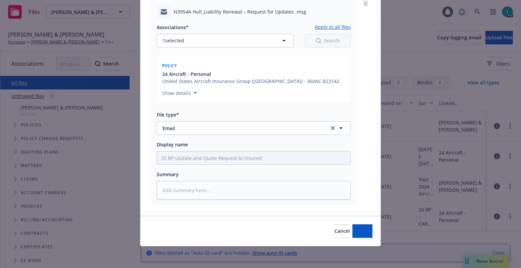
scroll to position [271, 0]
type textarea "x"
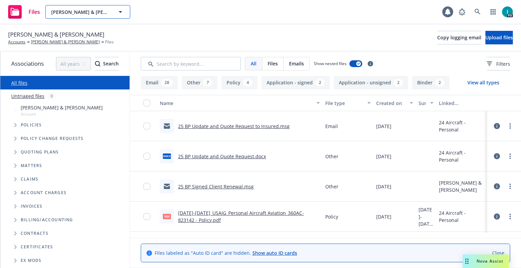
click at [77, 16] on button "Chris Vasil & Rosaline Vasquez" at bounding box center [87, 12] width 85 height 14
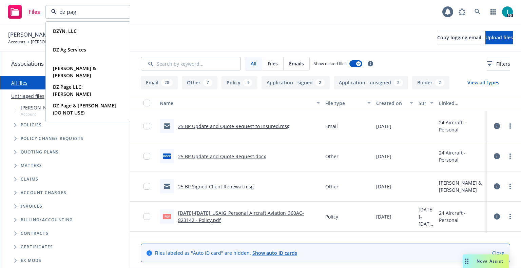
type input "dz page"
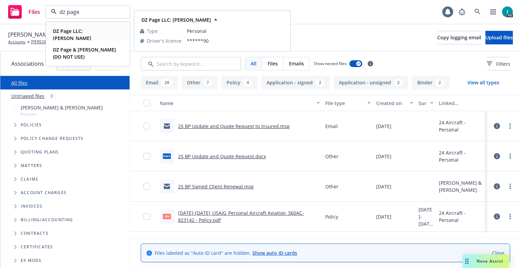
click at [91, 29] on strong "DZ Page LLC; Bruce Lymburn" at bounding box center [72, 35] width 38 height 14
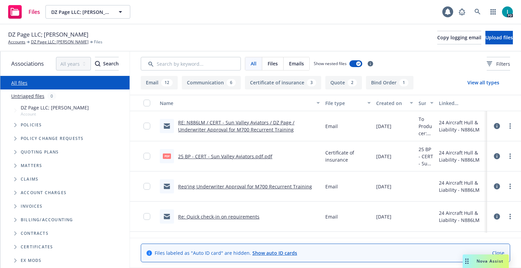
click at [61, 35] on span "DZ Page LLC; Bruce Lymburn" at bounding box center [48, 34] width 80 height 9
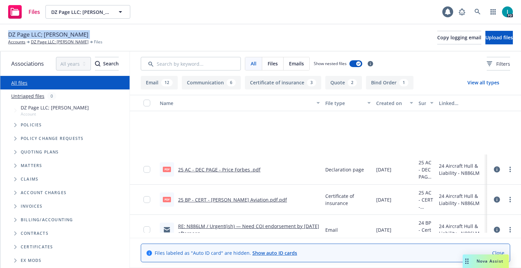
scroll to position [237, 0]
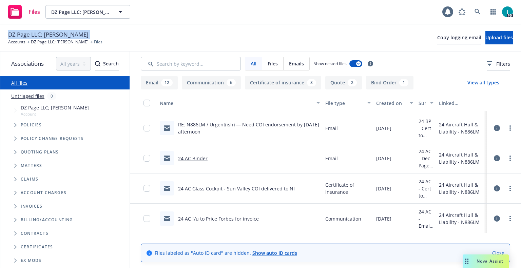
click at [17, 124] on icon "Tree Example" at bounding box center [15, 125] width 3 height 4
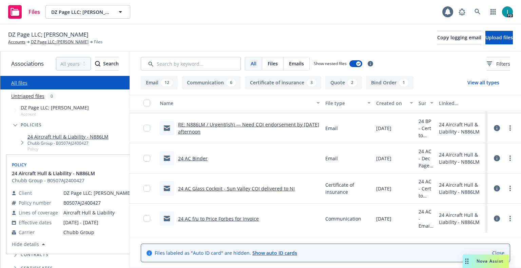
click at [36, 136] on link "24 Aircraft Hull & Liability - N886LM" at bounding box center [67, 136] width 81 height 7
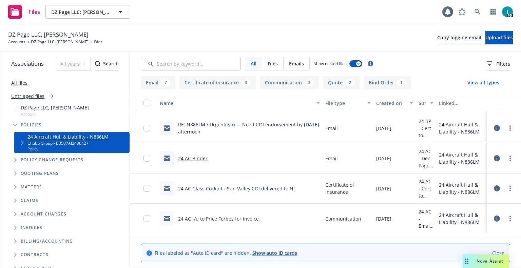
scroll to position [136, 0]
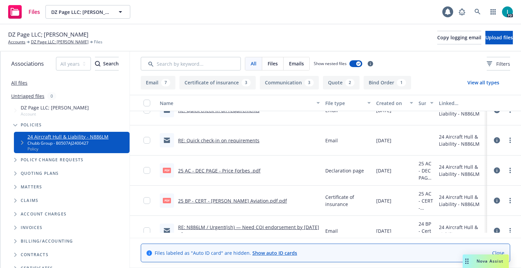
click at [229, 170] on link "25 AC - DEC PAGE - Price Forbes .pdf" at bounding box center [219, 170] width 82 height 6
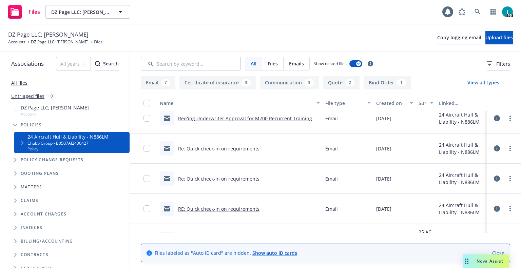
scroll to position [0, 0]
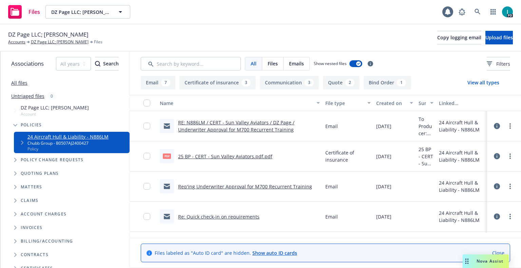
click at [18, 80] on link "All files" at bounding box center [19, 83] width 16 height 6
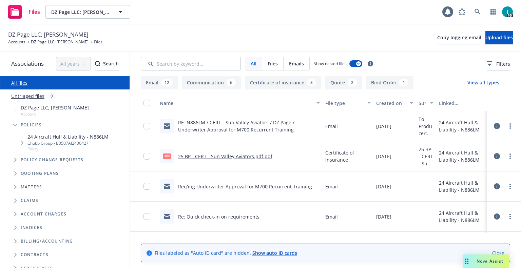
click at [426, 69] on div "All Files Emails Show nested files Filters" at bounding box center [325, 64] width 369 height 14
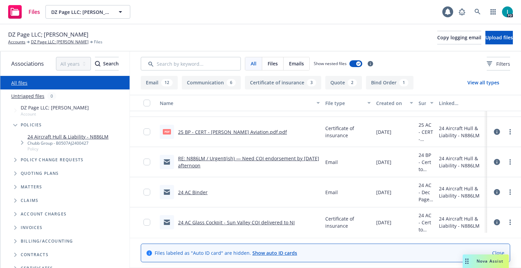
scroll to position [237, 0]
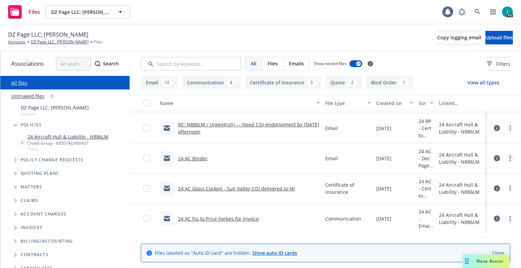
click at [507, 159] on link "more" at bounding box center [510, 158] width 8 height 8
click at [475, 188] on link "Download" at bounding box center [478, 186] width 67 height 14
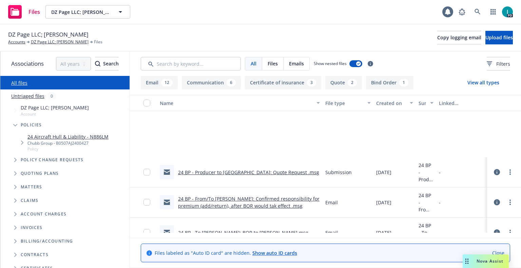
scroll to position [712, 0]
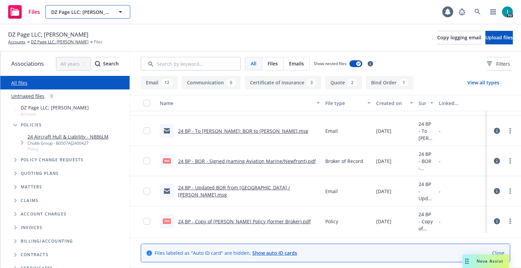
click at [94, 13] on span "DZ Page LLC; Bruce Lymburn" at bounding box center [80, 11] width 59 height 7
type input "e"
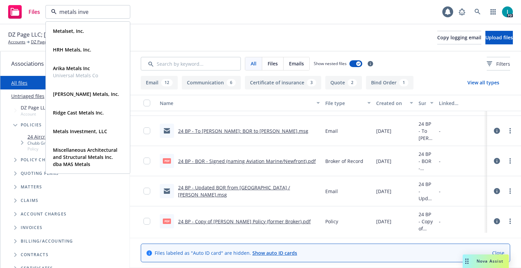
type input "metals inves"
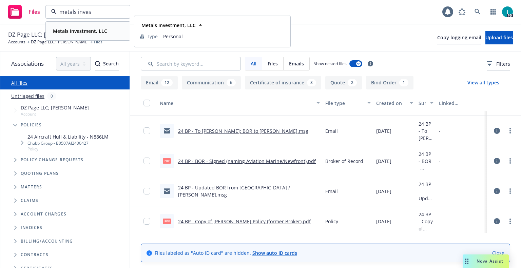
click at [98, 34] on strong "Metals Investment, LLC" at bounding box center [80, 31] width 54 height 6
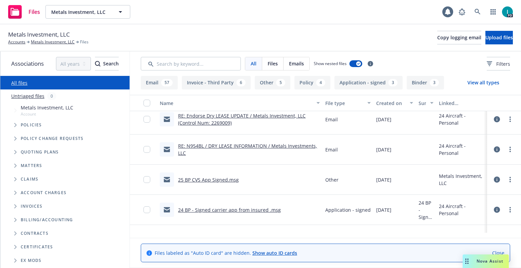
scroll to position [339, 0]
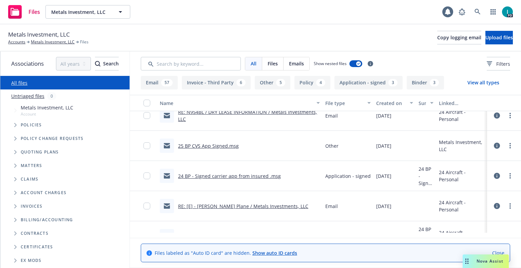
click at [498, 147] on icon at bounding box center [497, 146] width 6 height 6
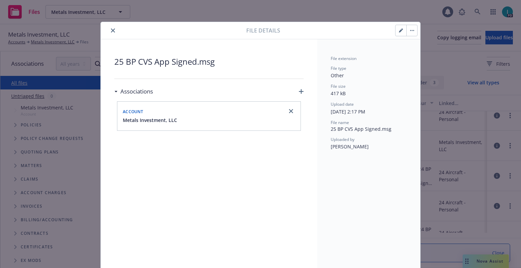
click at [111, 29] on icon "close" at bounding box center [113, 30] width 4 height 4
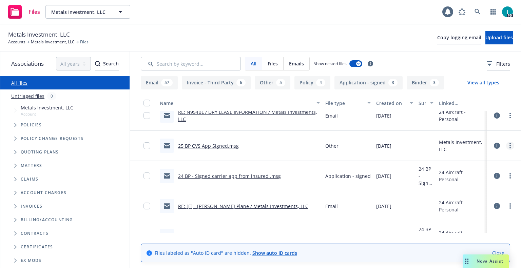
click at [510, 144] on icon "more" at bounding box center [509, 145] width 1 height 5
click at [483, 174] on link "Download" at bounding box center [478, 173] width 67 height 14
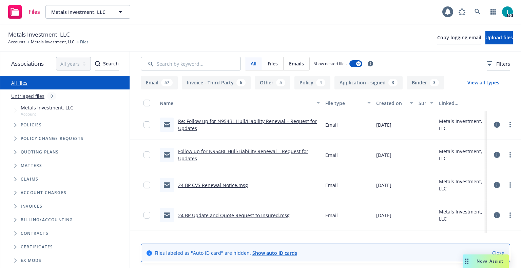
scroll to position [1288, 0]
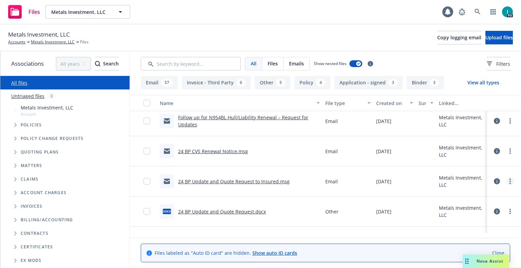
click at [507, 184] on link "more" at bounding box center [510, 181] width 8 height 8
click at [471, 206] on link "Download" at bounding box center [478, 209] width 67 height 14
click at [510, 213] on link "more" at bounding box center [510, 211] width 8 height 8
click at [471, 179] on link "Download" at bounding box center [484, 176] width 67 height 14
click at [311, 41] on div "Metals Investment, LLC Accounts Metals Investment, LLC Files Copy logging email…" at bounding box center [260, 37] width 504 height 15
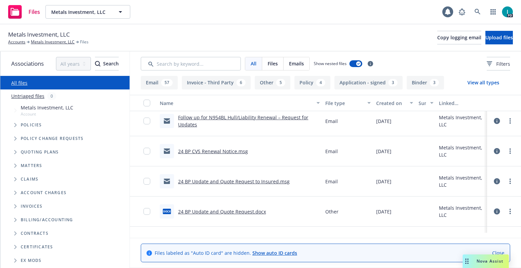
click at [343, 33] on div "Metals Investment, LLC Accounts Metals Investment, LLC Files Copy logging email…" at bounding box center [260, 37] width 504 height 15
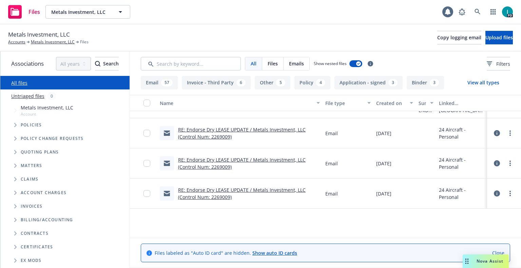
scroll to position [102, 0]
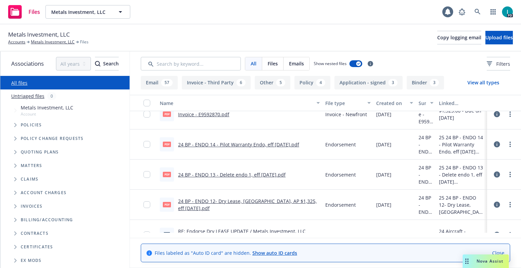
click at [252, 175] on link "24 BP - ENDO 13 - Delete endo 1, eff 02.06.2025.pdf" at bounding box center [231, 175] width 107 height 6
click at [284, 146] on link "24 BP - ENDO 14 - Pilot Warranty Endo, eff 01.16.2025.pdf" at bounding box center [238, 144] width 121 height 6
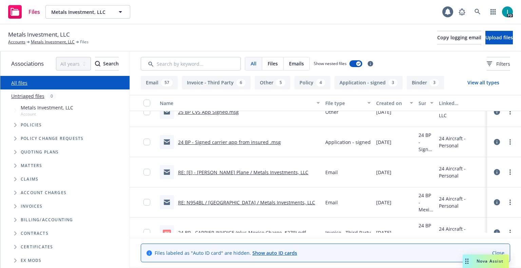
scroll to position [339, 0]
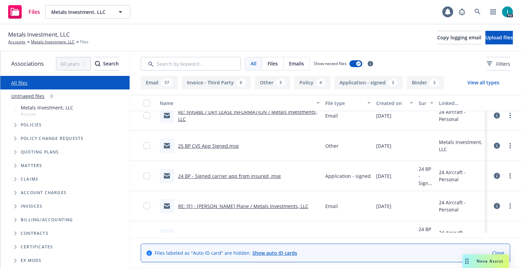
click at [231, 147] on link "25 BP CVS App Signed.msg" at bounding box center [208, 146] width 61 height 6
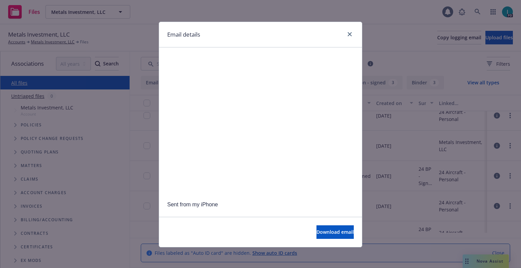
scroll to position [1, 0]
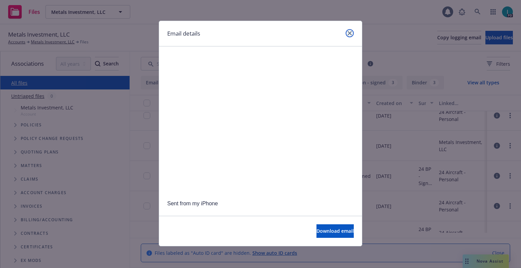
click at [351, 32] on link "close" at bounding box center [349, 33] width 8 height 8
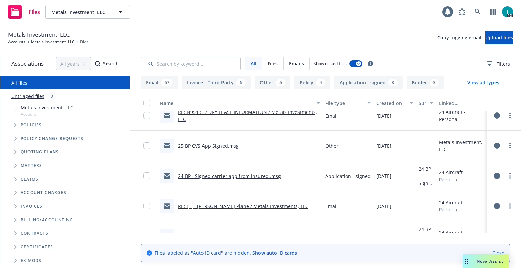
click at [265, 175] on link "24 BP - Signed carrier app from insured .msg" at bounding box center [229, 176] width 103 height 6
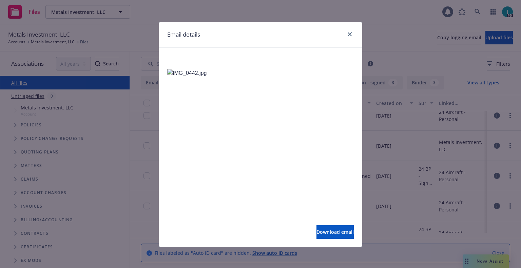
scroll to position [339, 0]
click at [349, 34] on icon "close" at bounding box center [350, 34] width 4 height 4
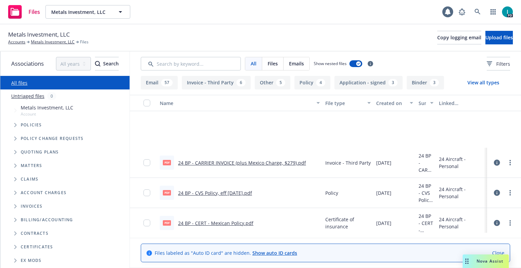
scroll to position [509, 0]
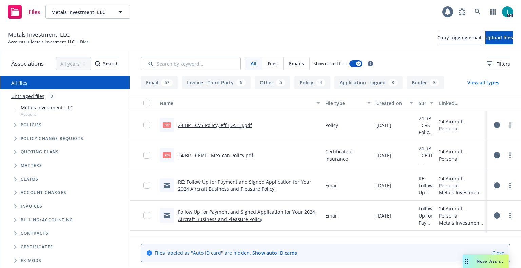
click at [243, 125] on link "24 BP - CVS Policy, eff 12.29.2024.pdf" at bounding box center [215, 125] width 74 height 6
click at [43, 37] on span "Metals Investment, LLC" at bounding box center [39, 34] width 62 height 9
copy span "Metals Investment, LLC"
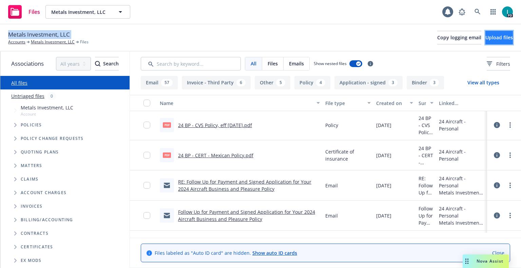
click at [489, 35] on span "Upload files" at bounding box center [498, 37] width 27 height 6
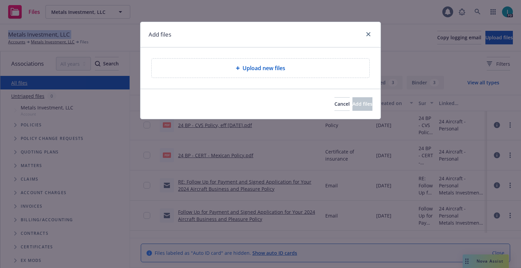
type textarea "x"
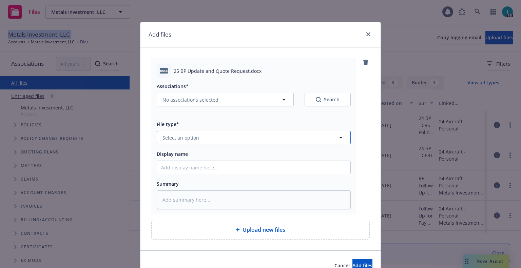
click at [185, 135] on span "Select an option" at bounding box center [180, 137] width 37 height 7
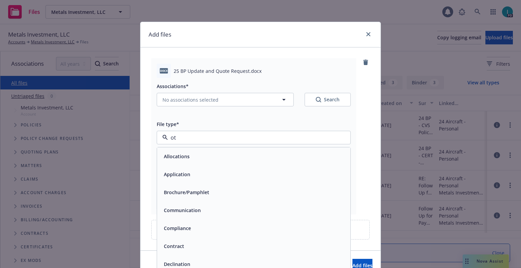
type input "oth"
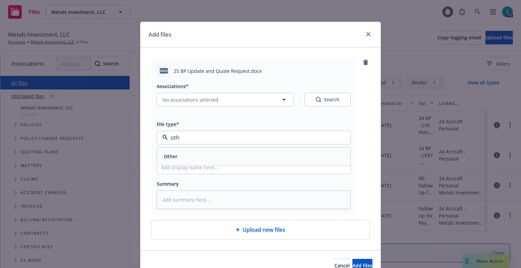
click at [183, 157] on div "Other" at bounding box center [253, 157] width 185 height 10
click at [188, 164] on input "Display name" at bounding box center [253, 167] width 193 height 13
type textarea "x"
type input "2"
type textarea "x"
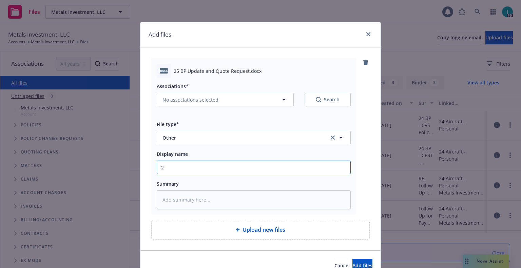
type input "25"
type textarea "x"
type input "25"
type textarea "x"
type input "25 BP Update and Quote Request"
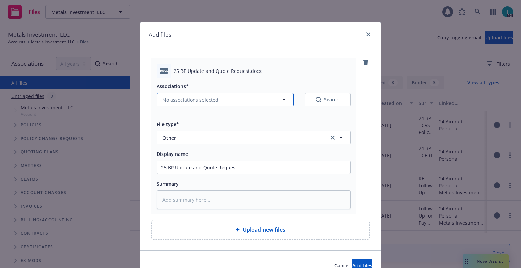
click at [185, 93] on button "No associations selected" at bounding box center [225, 100] width 137 height 14
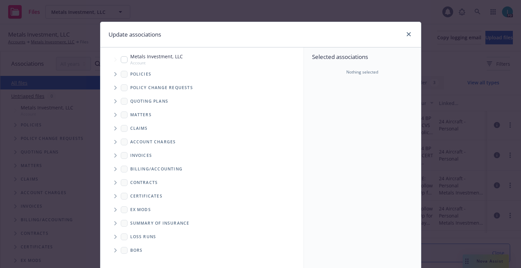
click at [114, 74] on span "Tree Example" at bounding box center [115, 74] width 11 height 11
type textarea "x"
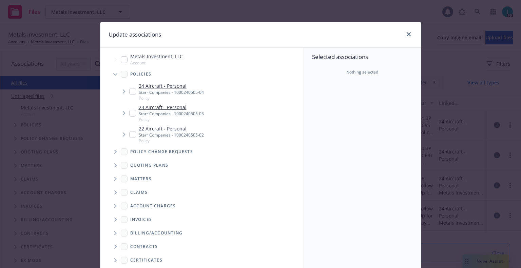
click at [129, 91] on input "Tree Example" at bounding box center [132, 91] width 7 height 7
checkbox input "true"
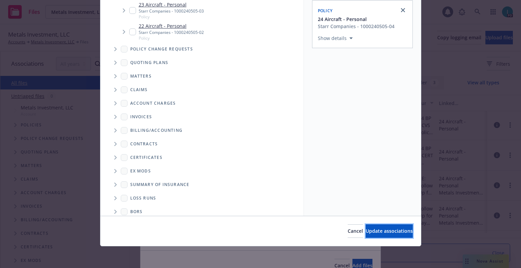
click at [369, 230] on span "Update associations" at bounding box center [388, 231] width 47 height 6
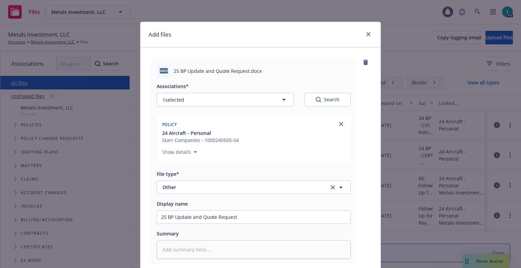
scroll to position [84, 0]
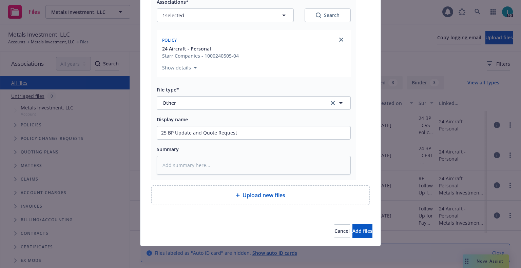
type textarea "x"
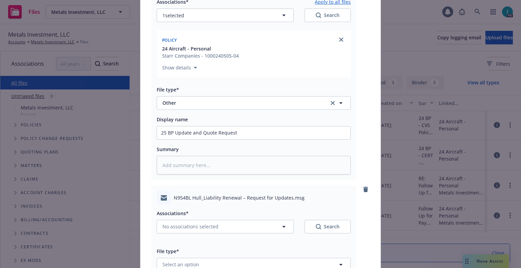
scroll to position [186, 0]
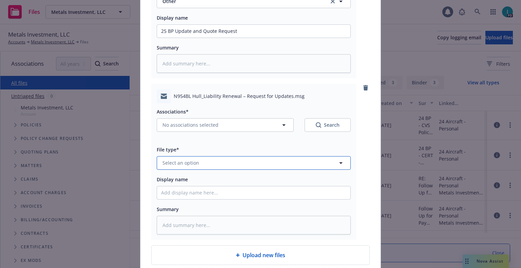
click at [190, 159] on button "Select an option" at bounding box center [254, 163] width 194 height 14
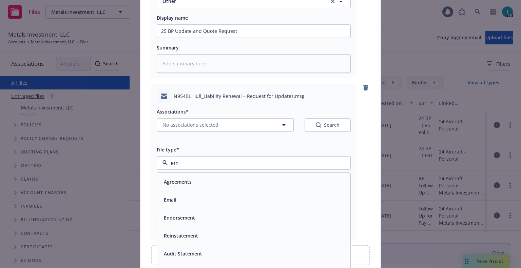
click at [179, 196] on div "Email" at bounding box center [253, 200] width 185 height 10
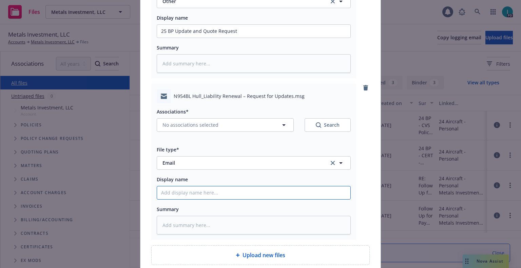
click at [179, 196] on input "Display name" at bounding box center [253, 192] width 193 height 13
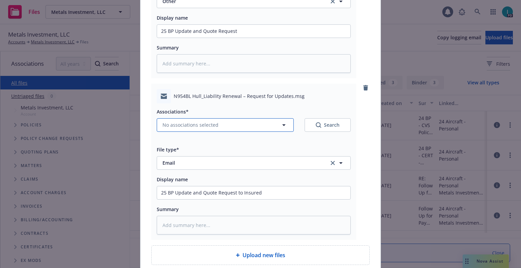
click at [174, 127] on span "No associations selected" at bounding box center [190, 124] width 56 height 7
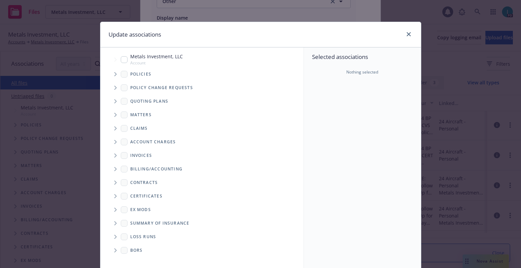
click at [114, 74] on icon "Tree Example" at bounding box center [115, 74] width 3 height 4
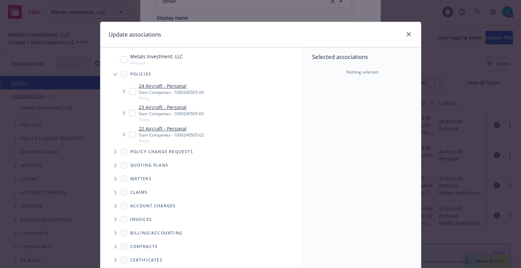
click at [129, 93] on input "Tree Example" at bounding box center [132, 91] width 7 height 7
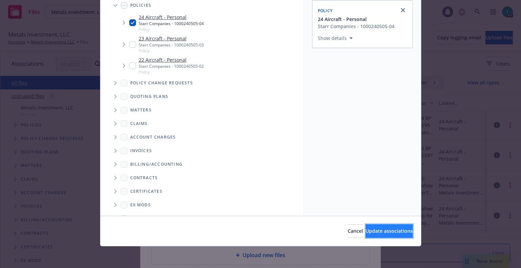
click at [370, 227] on button "Update associations" at bounding box center [388, 231] width 47 height 14
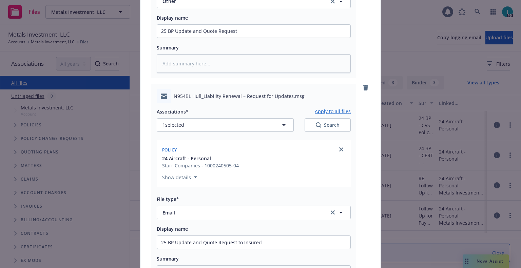
scroll to position [296, 0]
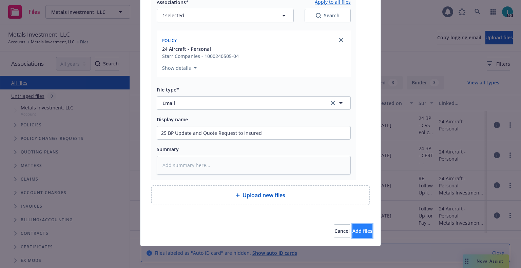
click at [352, 230] on span "Add files" at bounding box center [362, 231] width 20 height 6
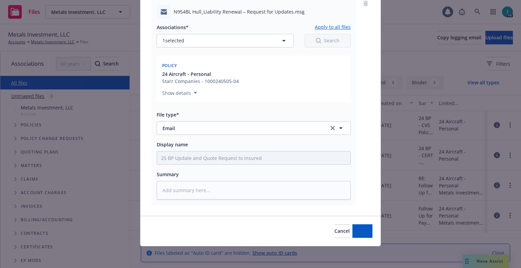
scroll to position [271, 0]
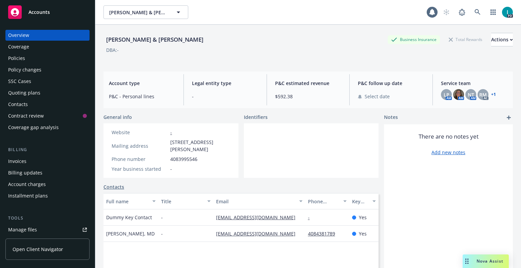
click at [40, 59] on div "Policies" at bounding box center [47, 58] width 79 height 11
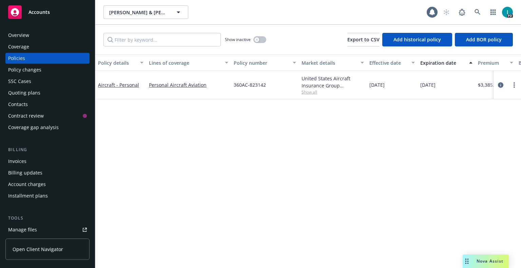
click at [21, 33] on div "Overview" at bounding box center [18, 35] width 21 height 11
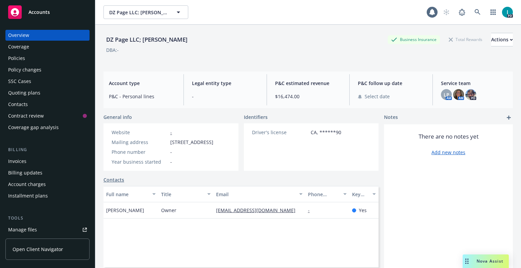
click at [35, 57] on div "Policies" at bounding box center [47, 58] width 79 height 11
